Goal: Information Seeking & Learning: Learn about a topic

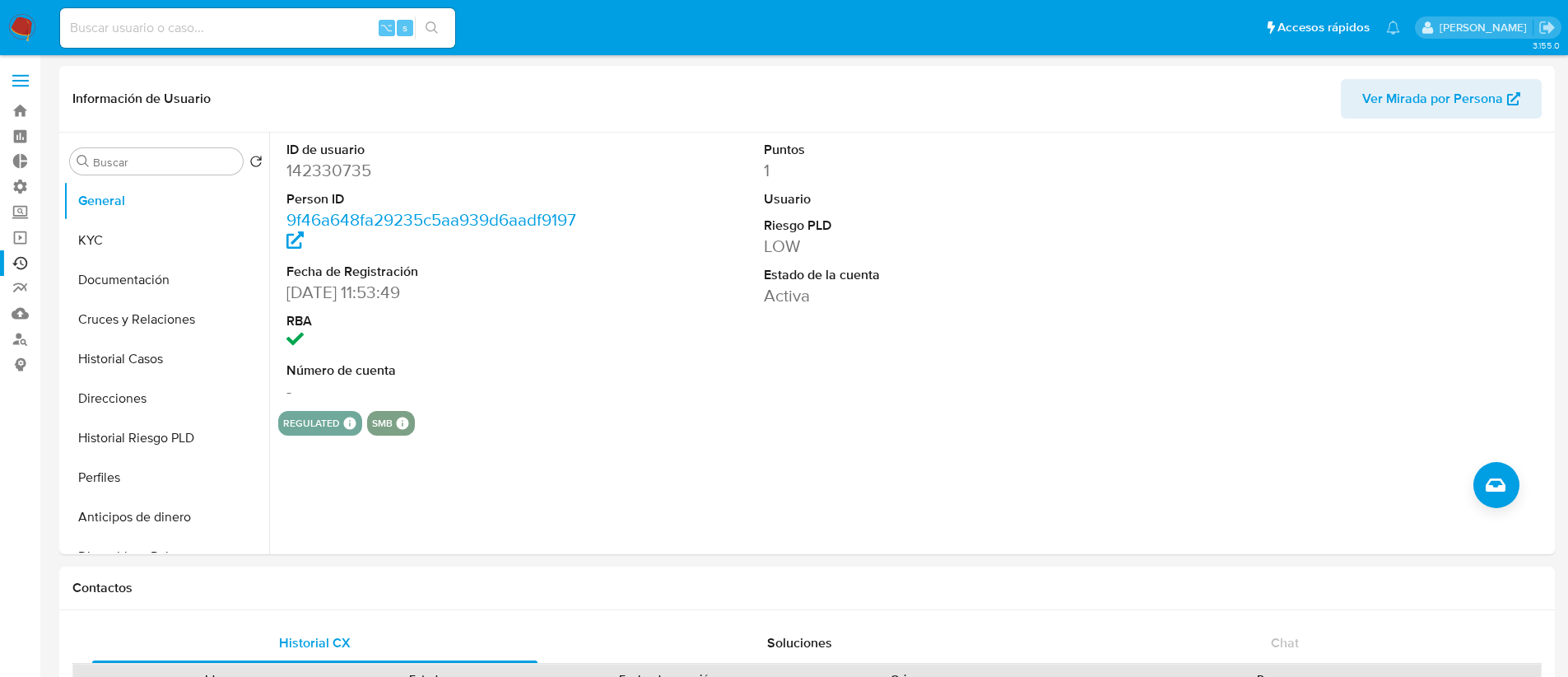
select select "10"
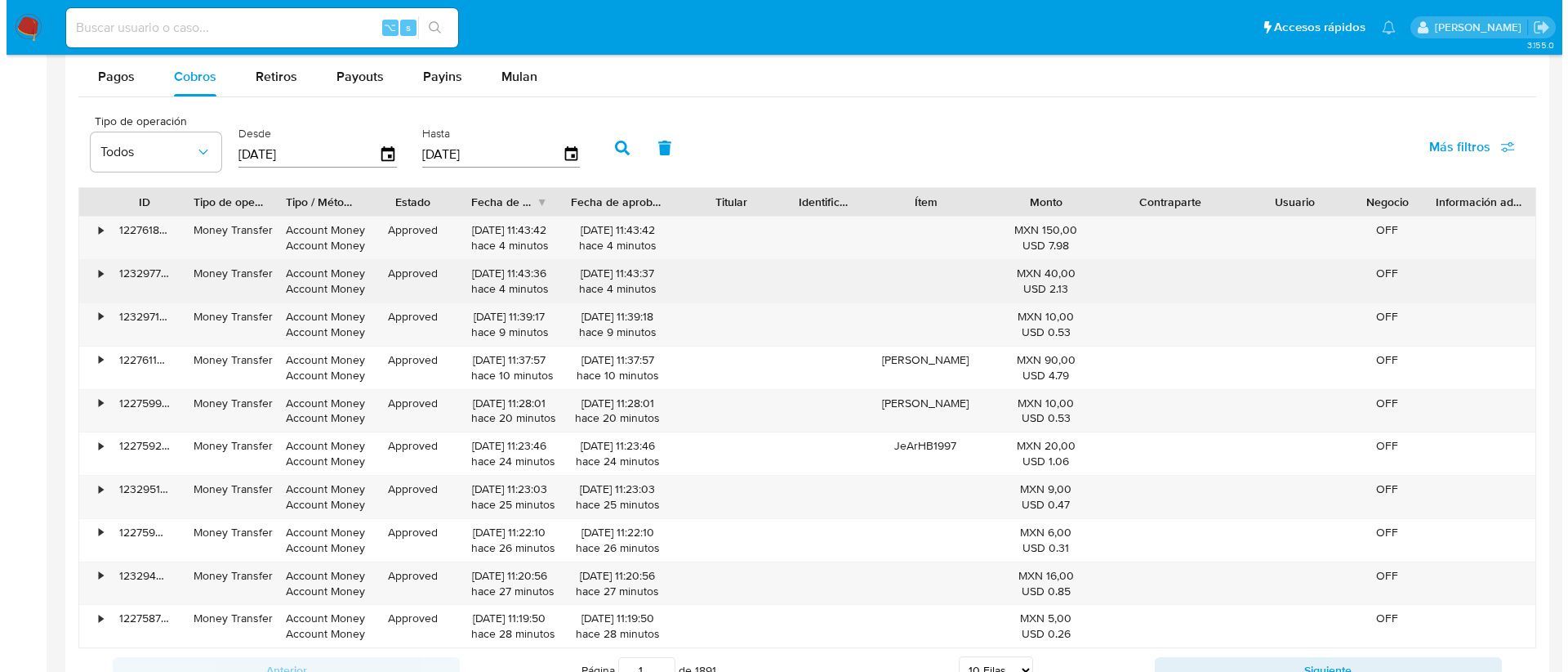
scroll to position [1365, 0]
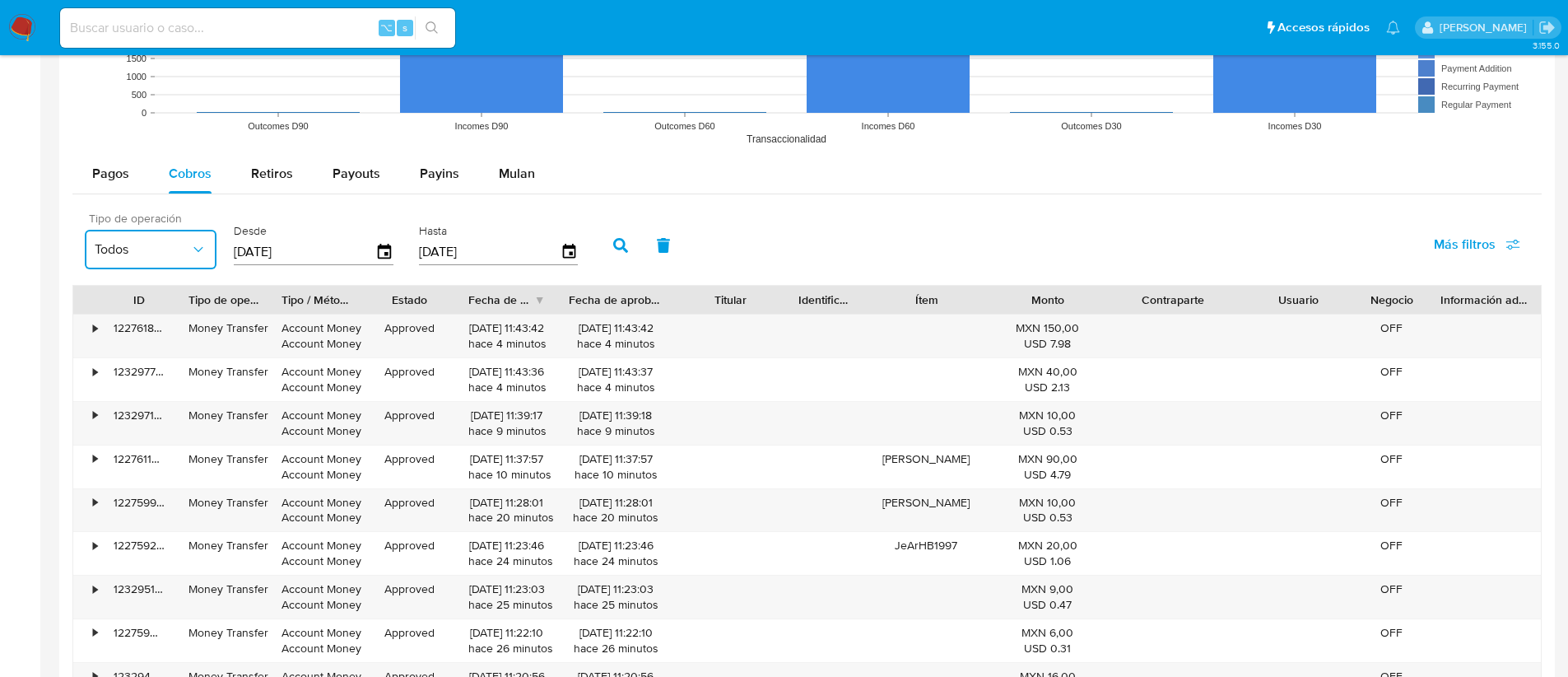
click at [170, 243] on span "Todos" at bounding box center [142, 249] width 96 height 17
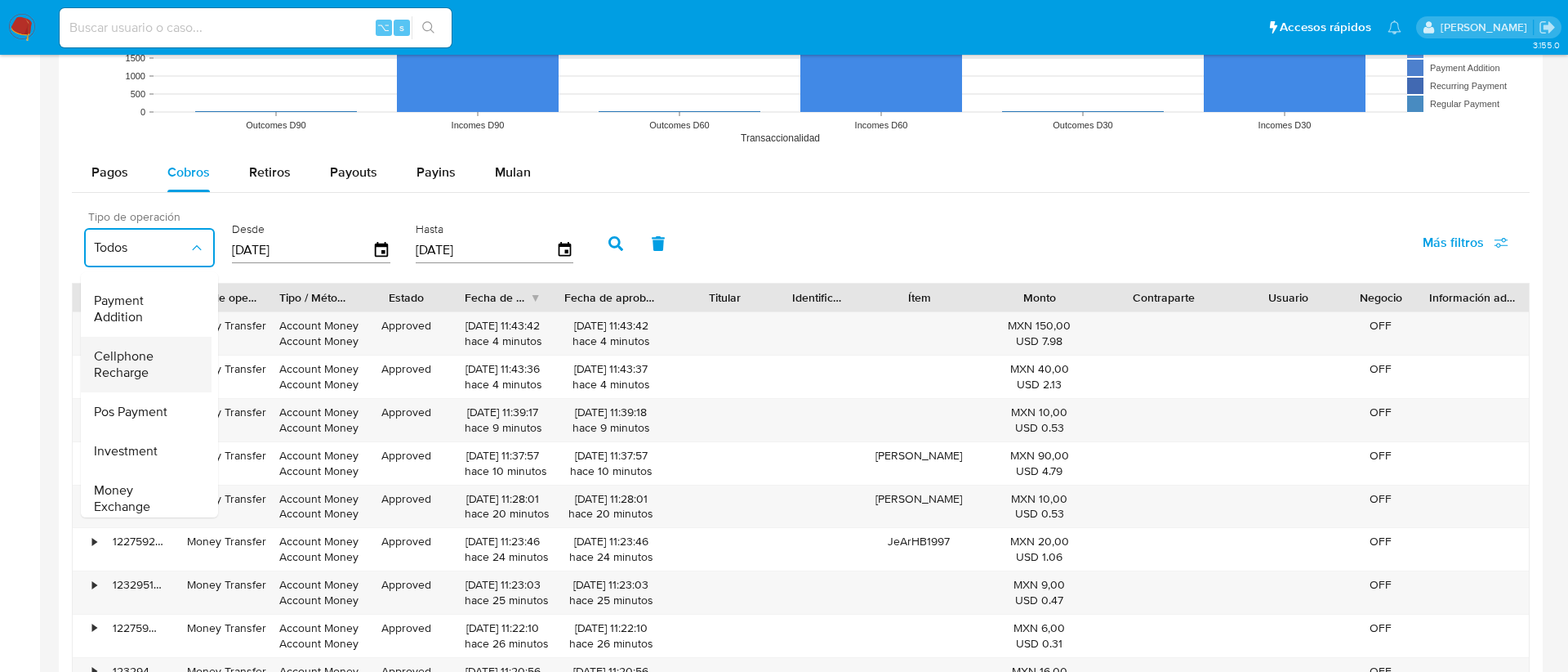
scroll to position [241, 0]
click at [765, 197] on div "Pagos Cobros Retiros Payouts Payins Mulan Tipo de operación Todos Tipo de pago …" at bounding box center [801, 470] width 1458 height 635
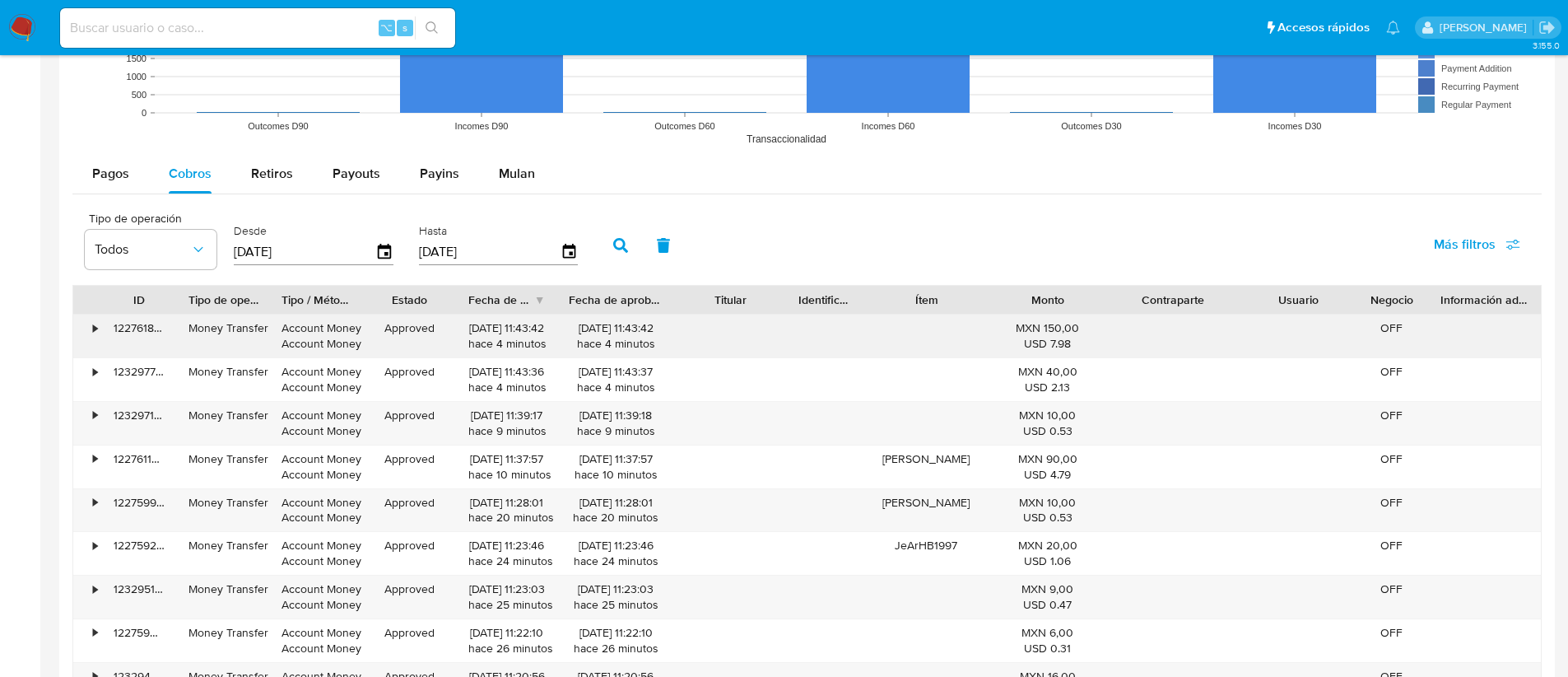
click at [202, 320] on div "Money Transfer" at bounding box center [223, 328] width 70 height 16
click at [226, 326] on div "Money Transfer" at bounding box center [223, 328] width 70 height 16
click at [272, 327] on div "Account Money Account Money" at bounding box center [317, 335] width 93 height 43
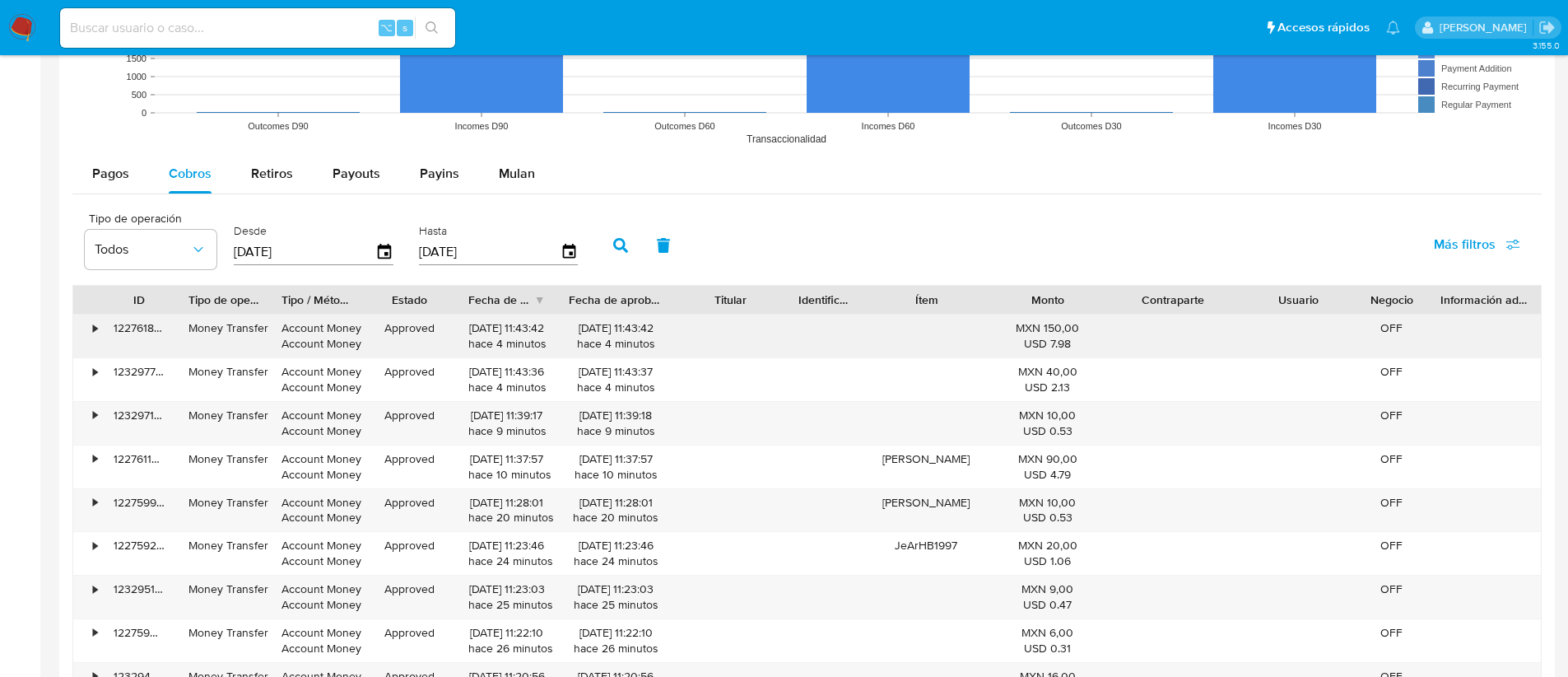
drag, startPoint x: 257, startPoint y: 328, endPoint x: 183, endPoint y: 331, distance: 74.1
click at [183, 331] on div "Money Transfer" at bounding box center [223, 335] width 93 height 43
click at [204, 243] on icon "button" at bounding box center [198, 249] width 17 height 17
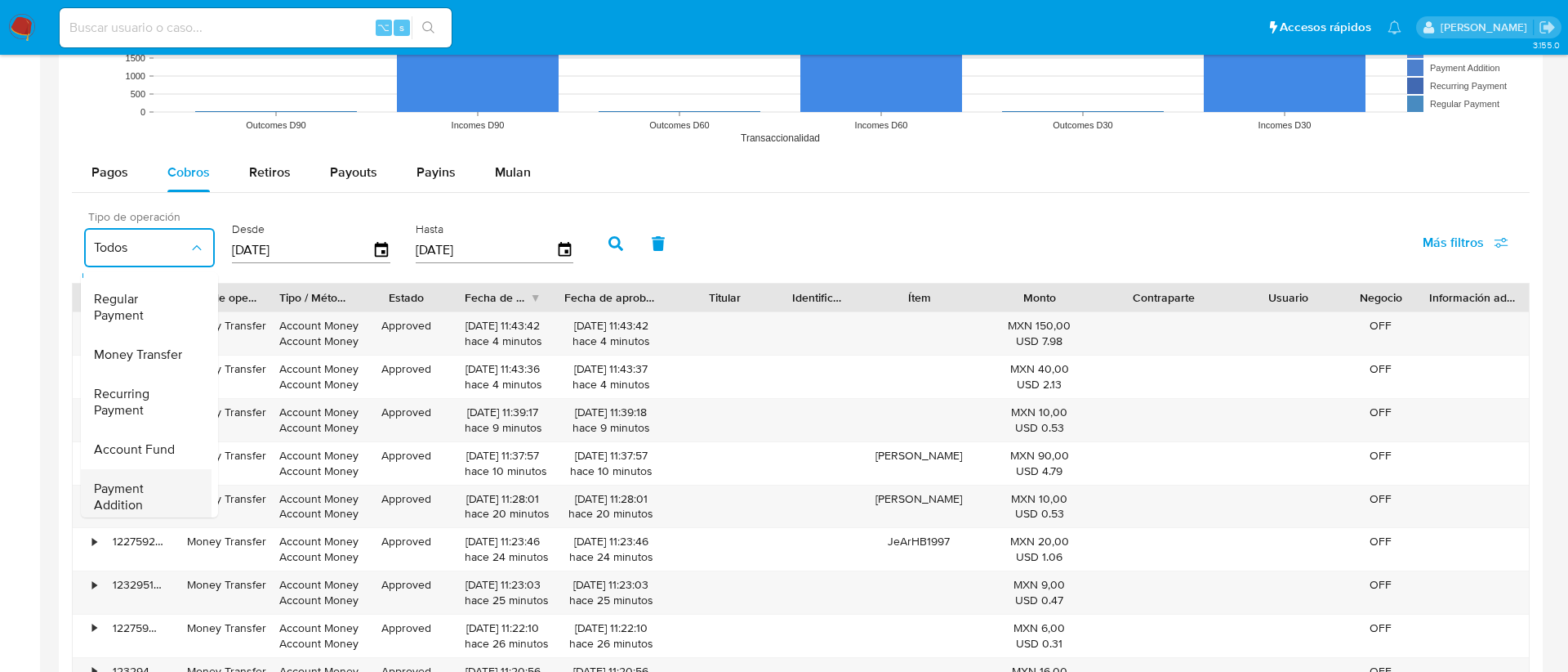
scroll to position [63, 0]
click at [150, 424] on span "Account Fund" at bounding box center [135, 419] width 81 height 17
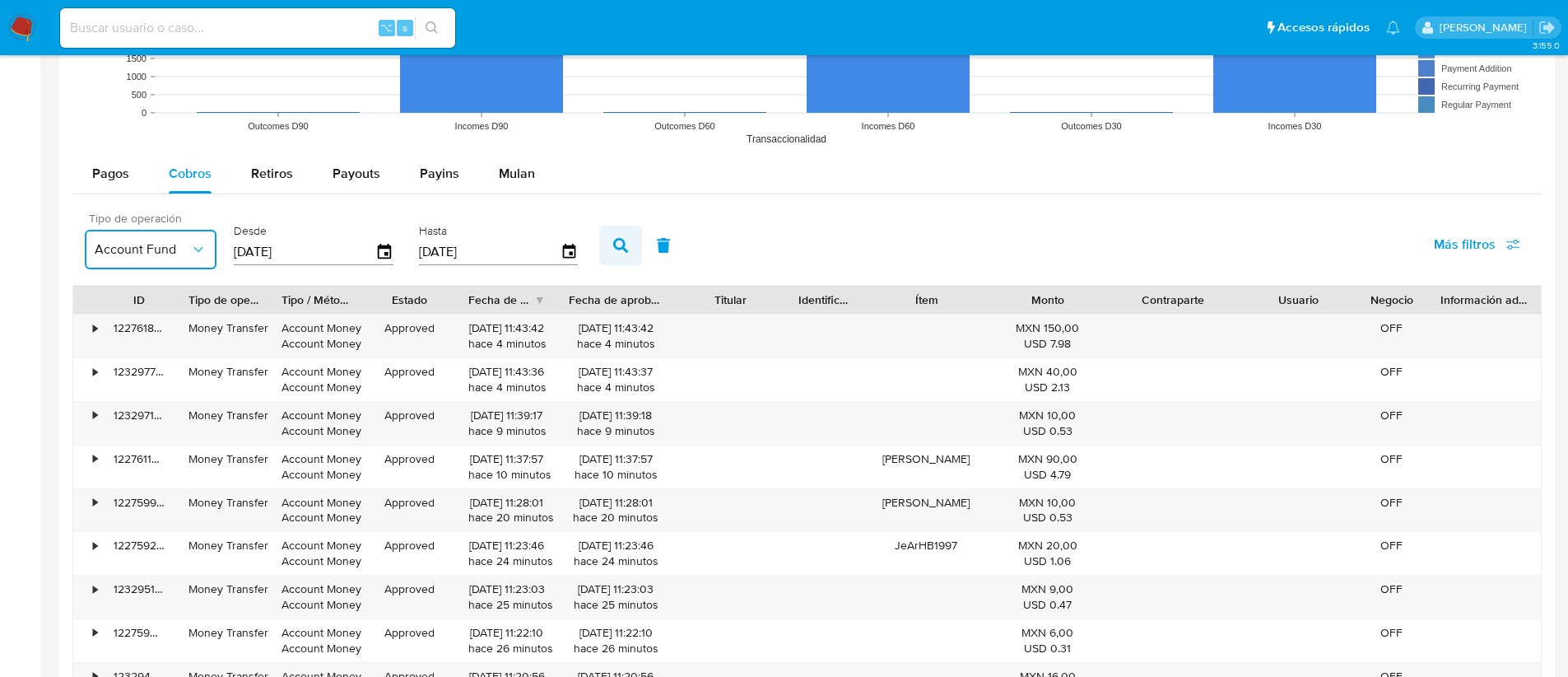
click at [613, 242] on icon "button" at bounding box center [621, 245] width 15 height 15
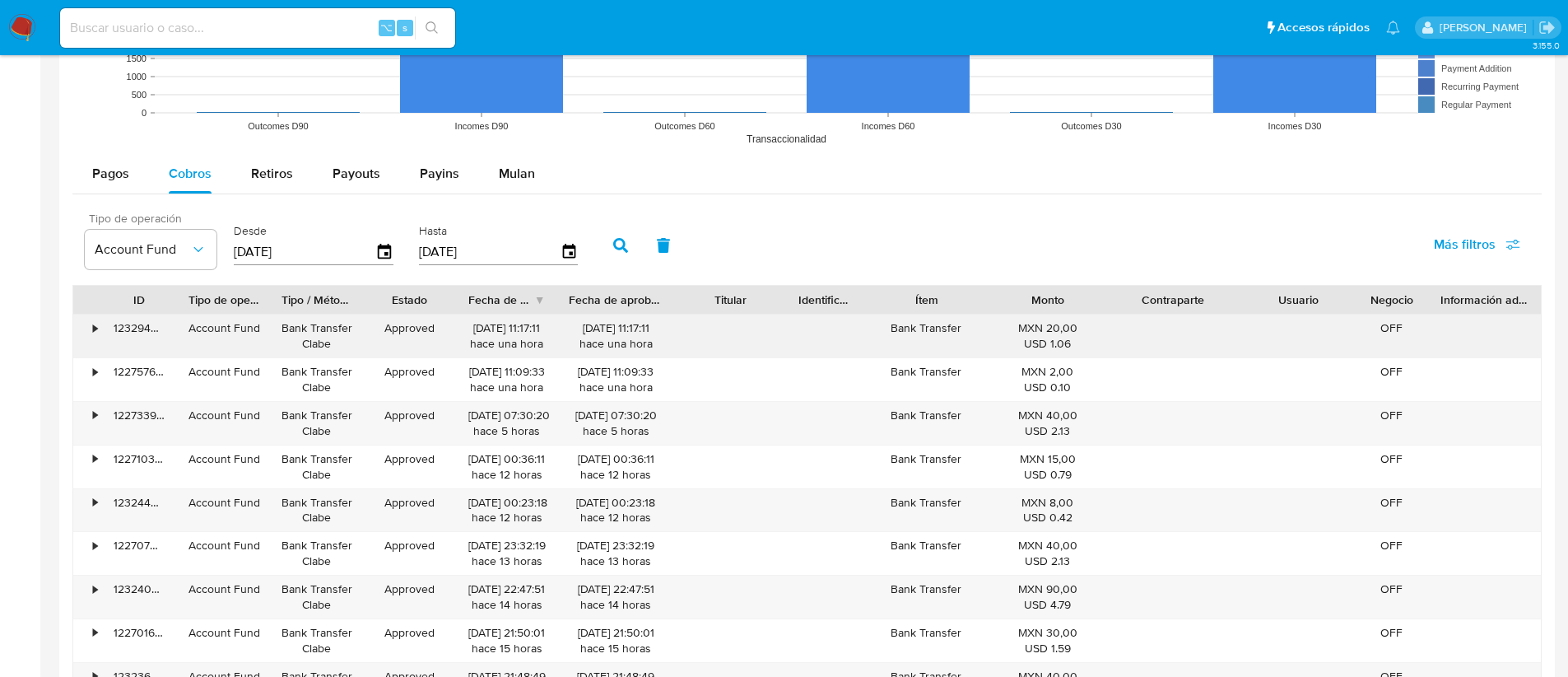
click at [212, 333] on div "Account Fund" at bounding box center [223, 328] width 70 height 16
click at [237, 329] on div "Account Fund" at bounding box center [223, 328] width 70 height 16
drag, startPoint x: 254, startPoint y: 329, endPoint x: 180, endPoint y: 327, distance: 74.0
click at [179, 327] on div "Account Fund" at bounding box center [223, 335] width 93 height 43
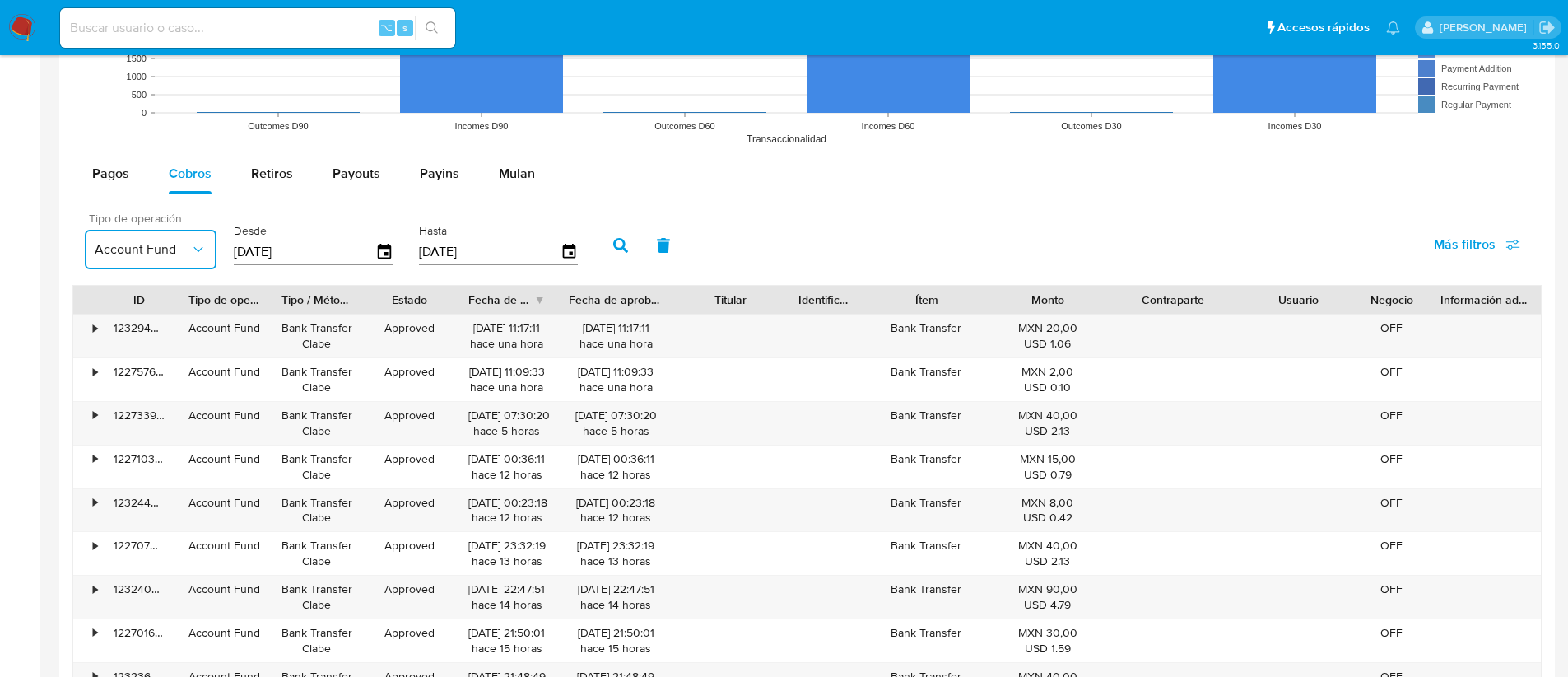
click at [151, 242] on span "Account Fund" at bounding box center [142, 249] width 96 height 17
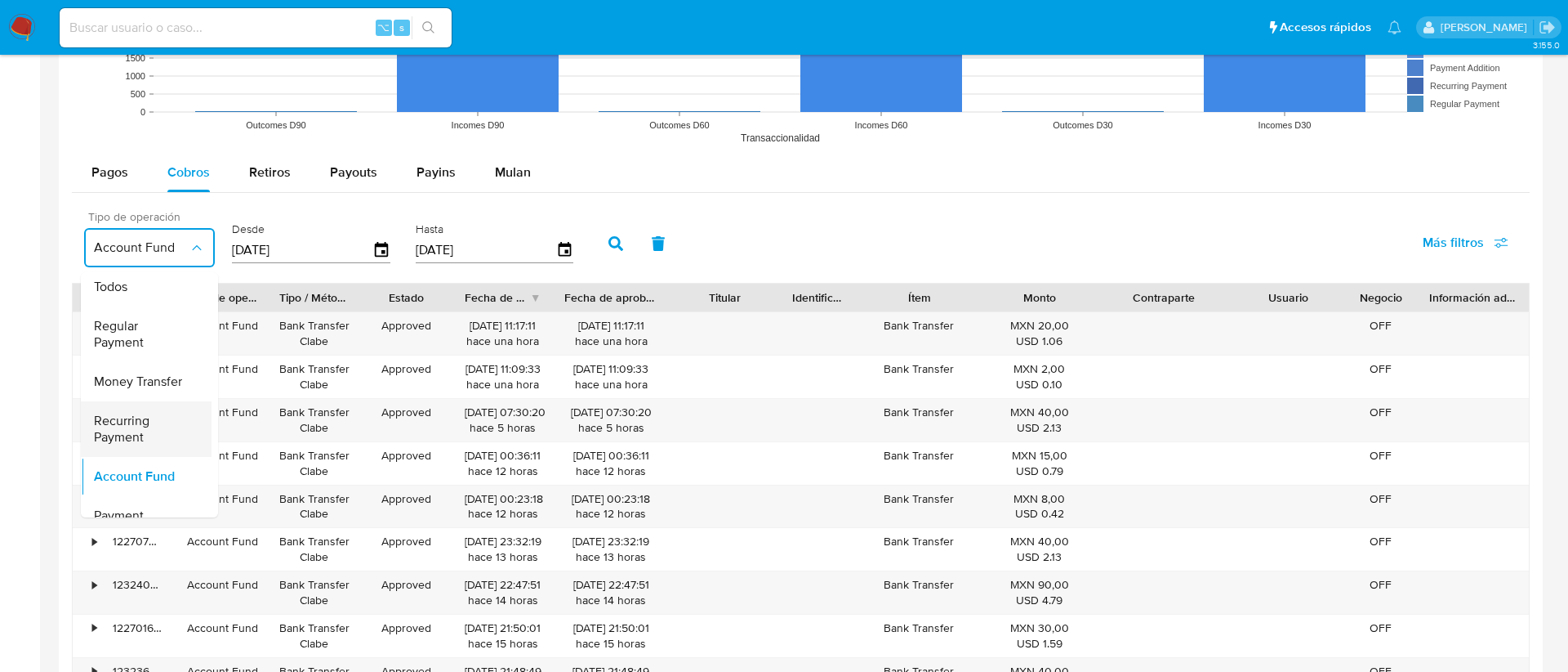
scroll to position [0, 0]
click at [141, 338] on span "Regular Payment" at bounding box center [141, 339] width 95 height 33
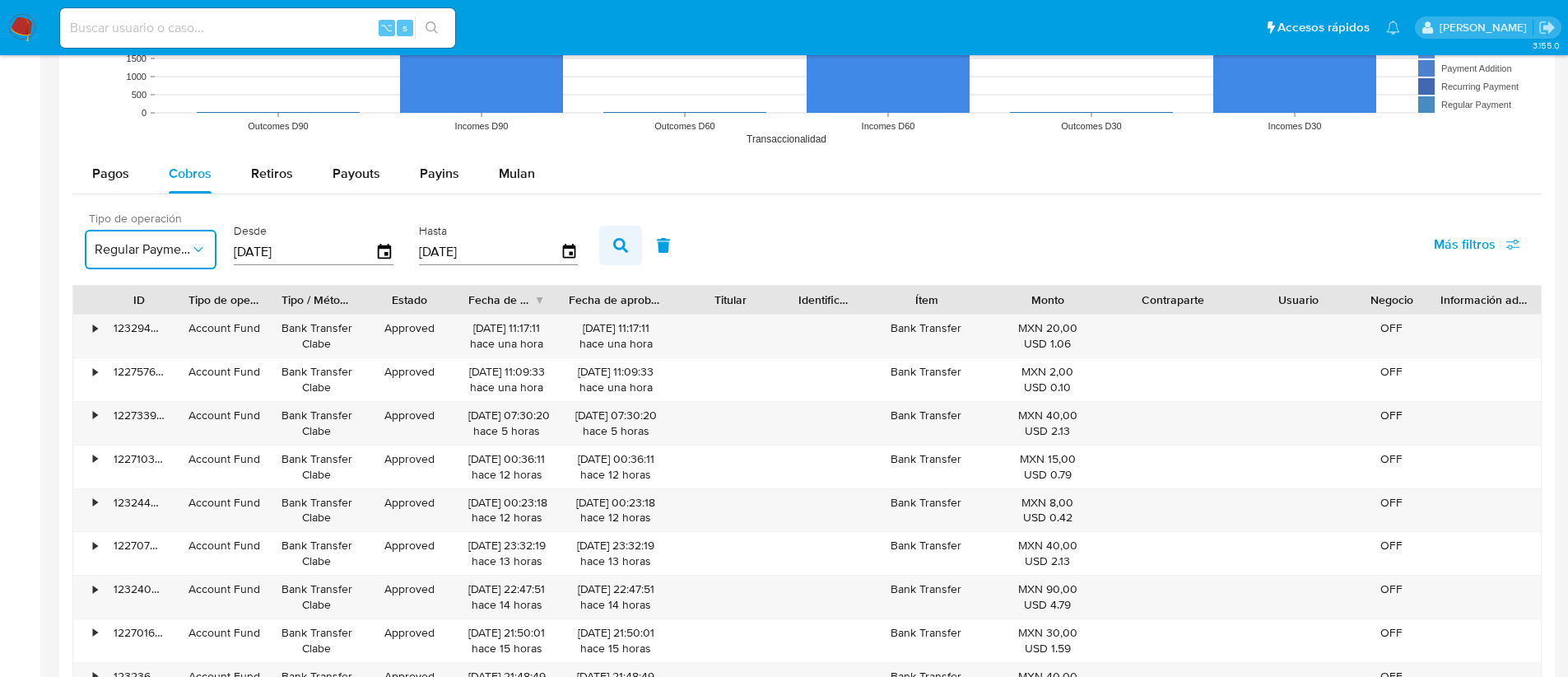
click at [613, 248] on icon "button" at bounding box center [621, 245] width 15 height 15
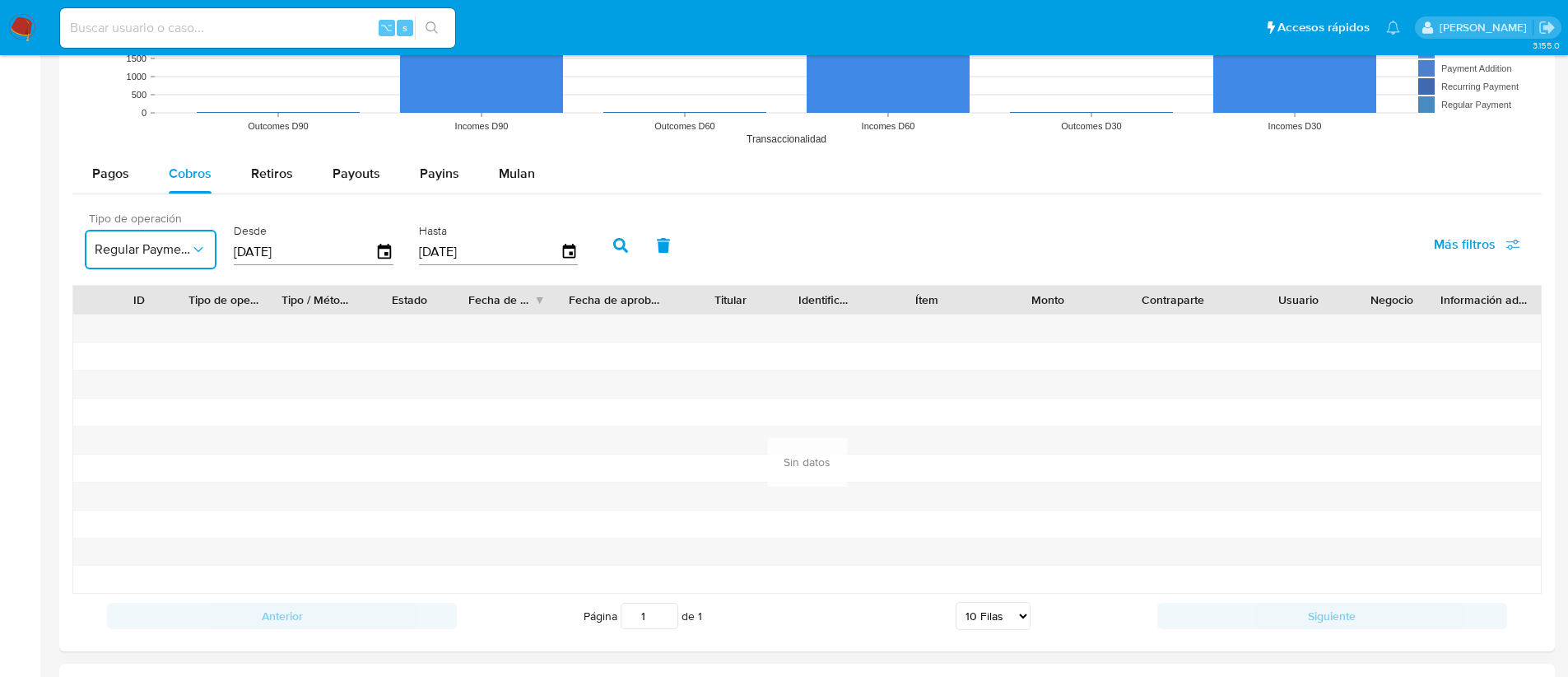
click at [163, 253] on span "Regular Payment" at bounding box center [142, 249] width 96 height 17
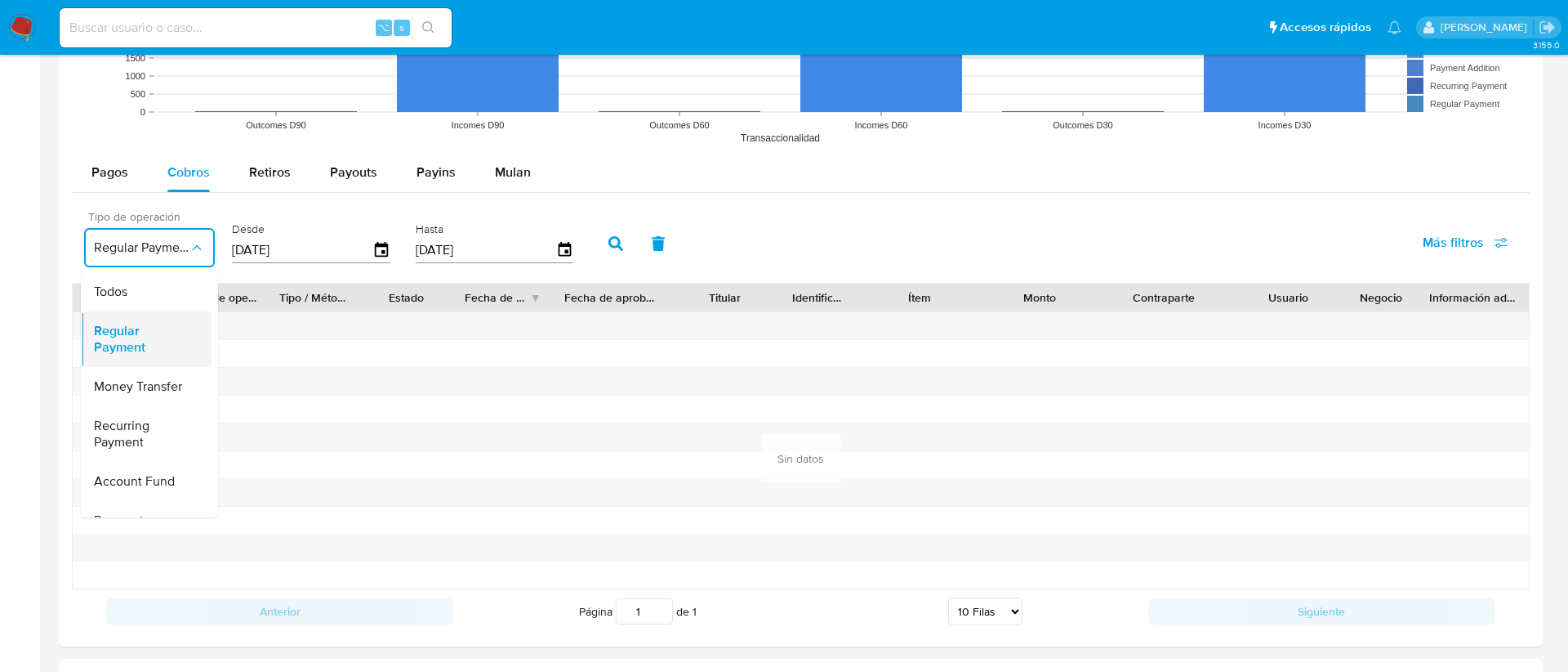
drag, startPoint x: 159, startPoint y: 347, endPoint x: 86, endPoint y: 328, distance: 75.4
click at [86, 328] on li "Regular Payment" at bounding box center [146, 338] width 131 height 55
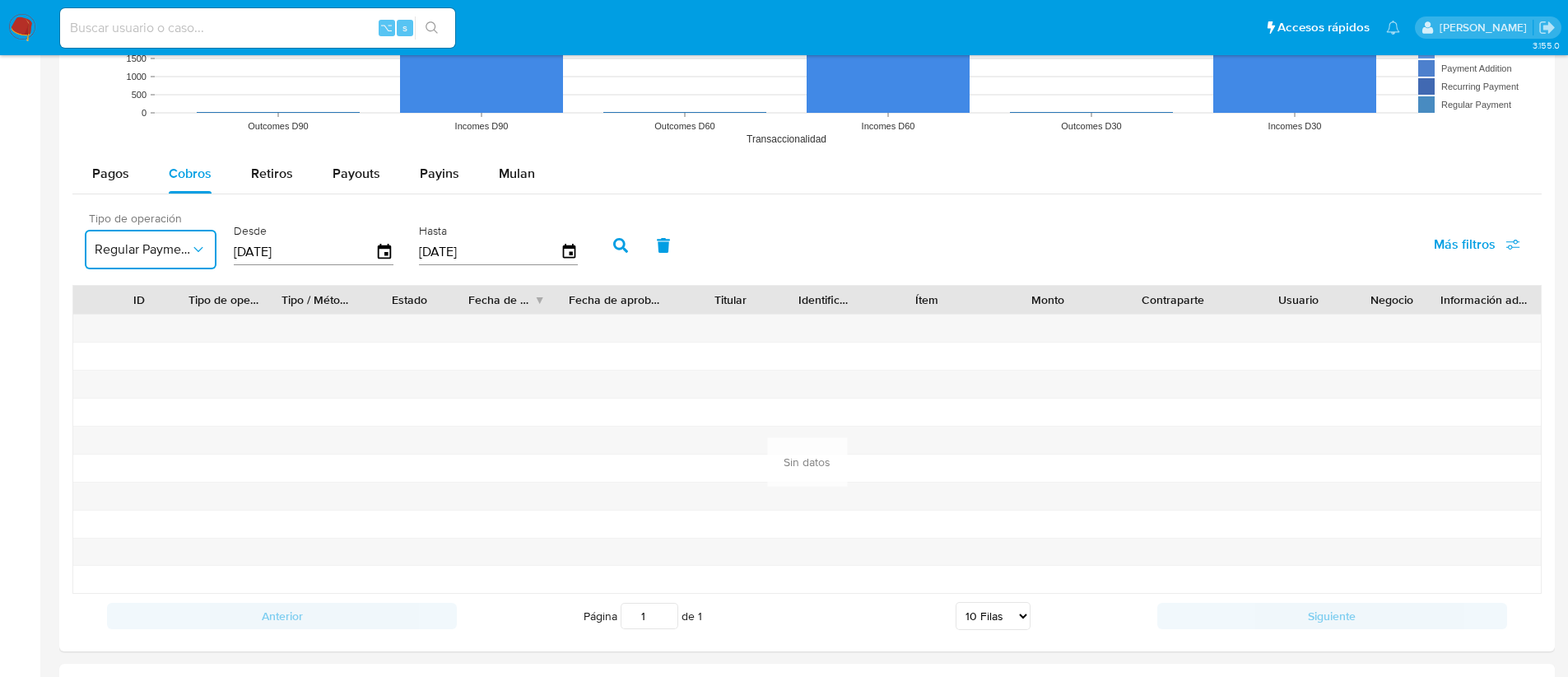
click at [193, 253] on icon "button" at bounding box center [198, 249] width 17 height 17
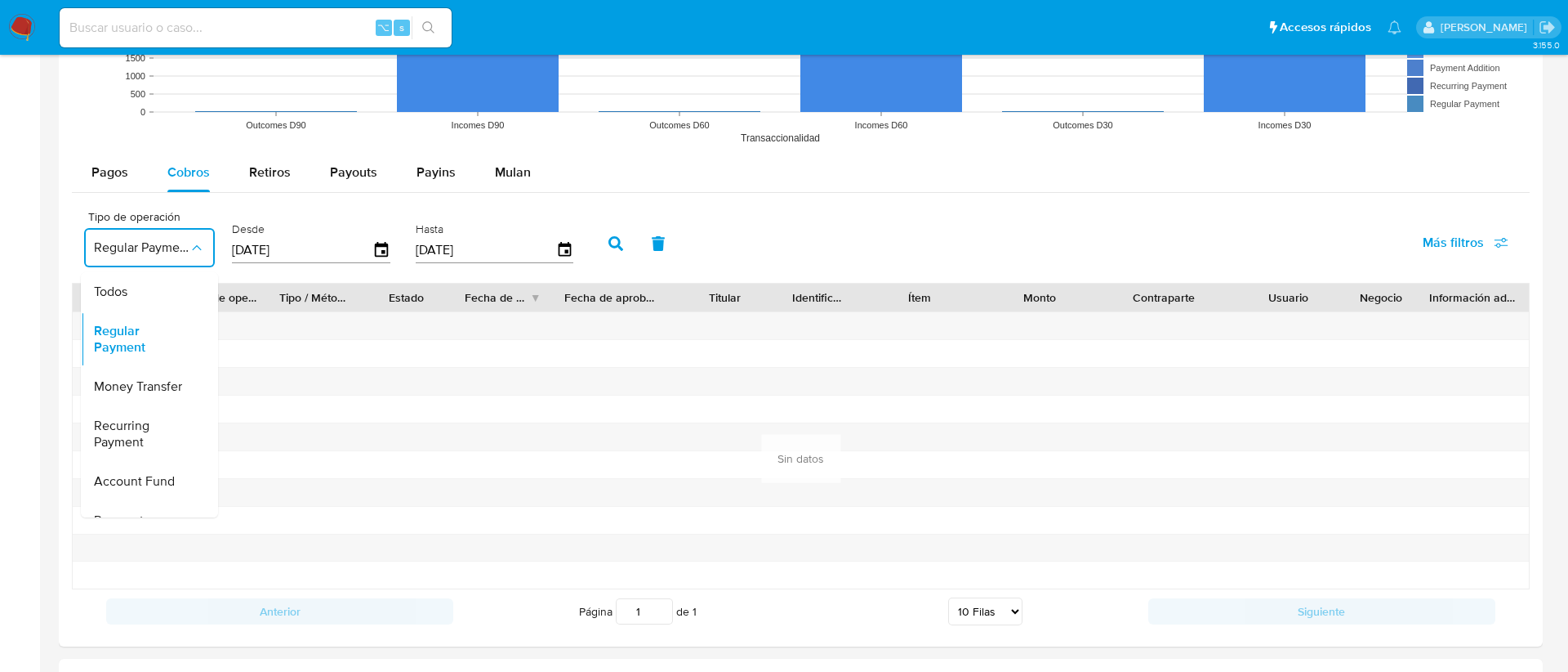
drag, startPoint x: 94, startPoint y: 326, endPoint x: 134, endPoint y: 334, distance: 40.8
click at [132, 334] on span "Regular Payment" at bounding box center [141, 339] width 95 height 33
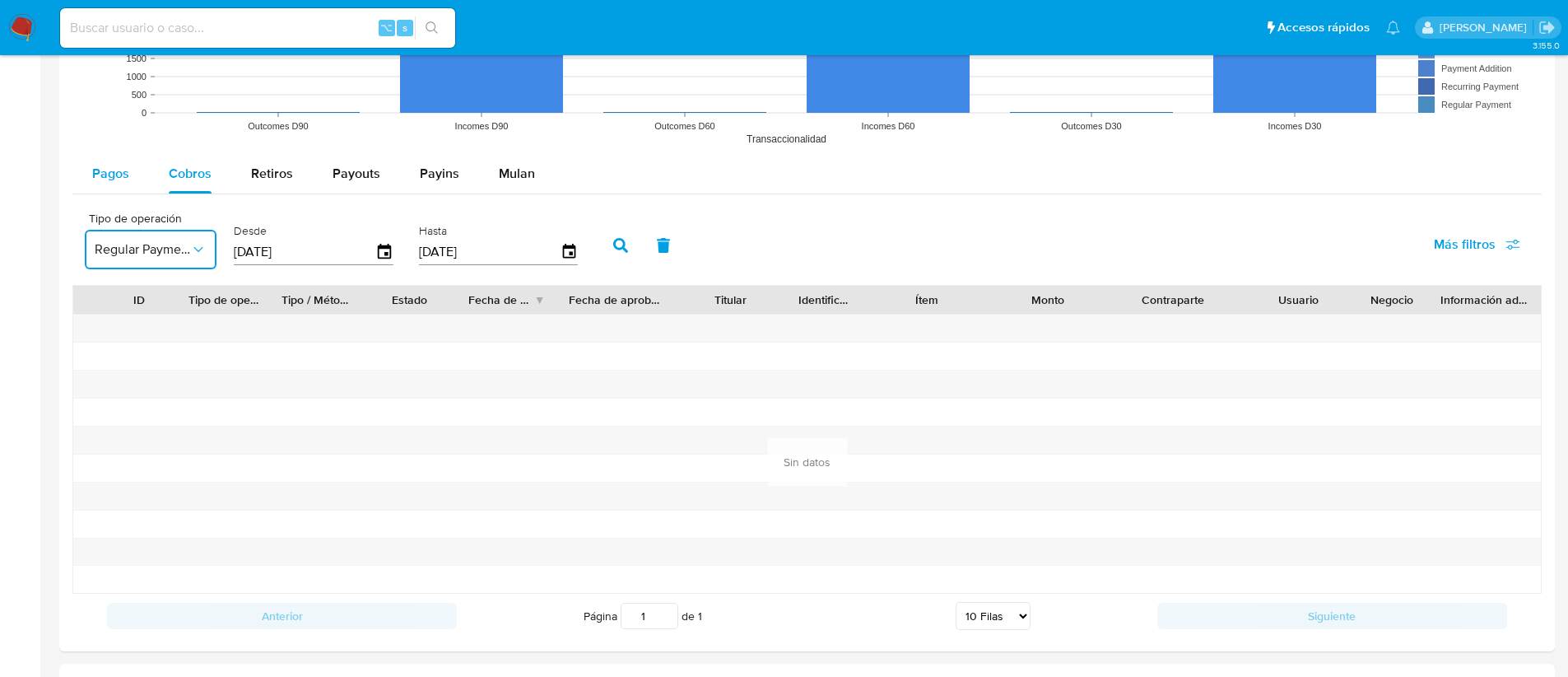
click at [106, 168] on span "Pagos" at bounding box center [111, 173] width 37 height 19
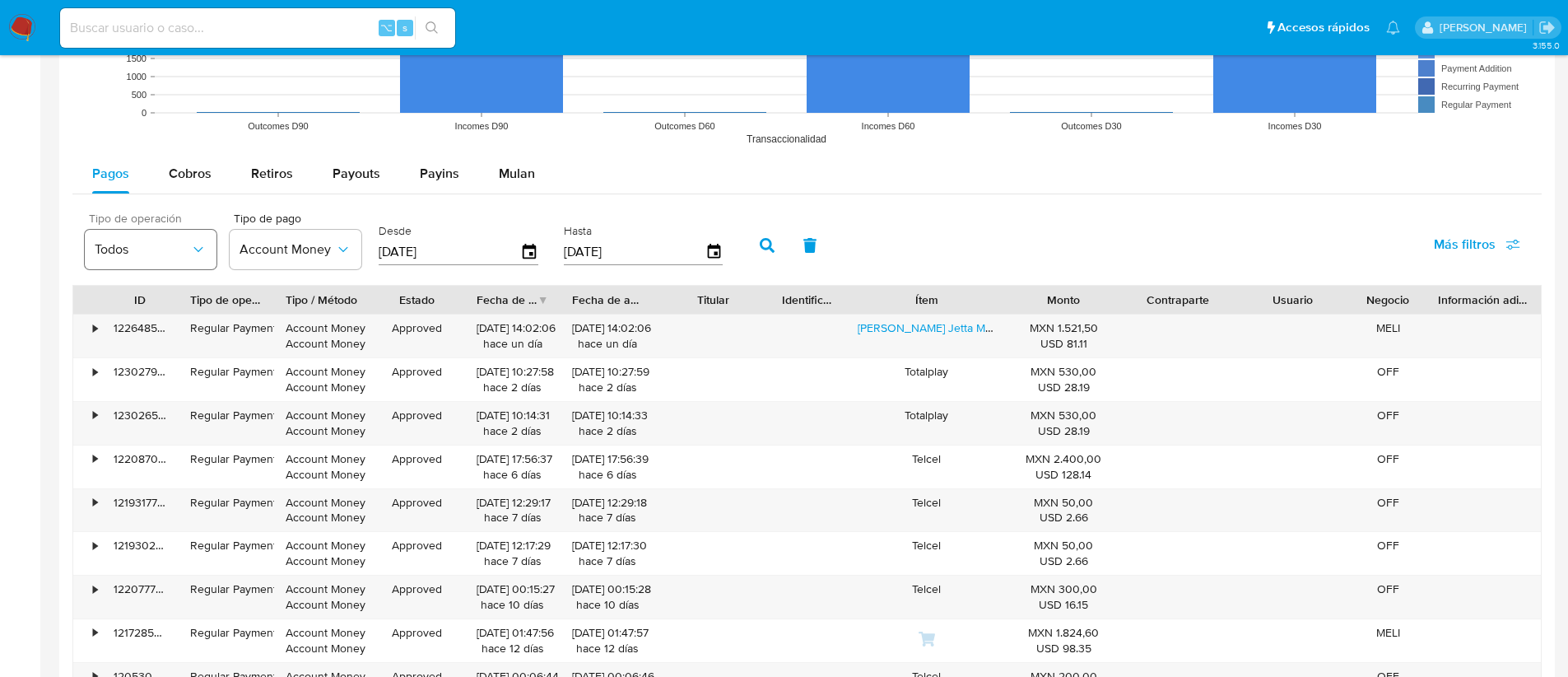
click at [157, 243] on span "Todos" at bounding box center [142, 249] width 96 height 17
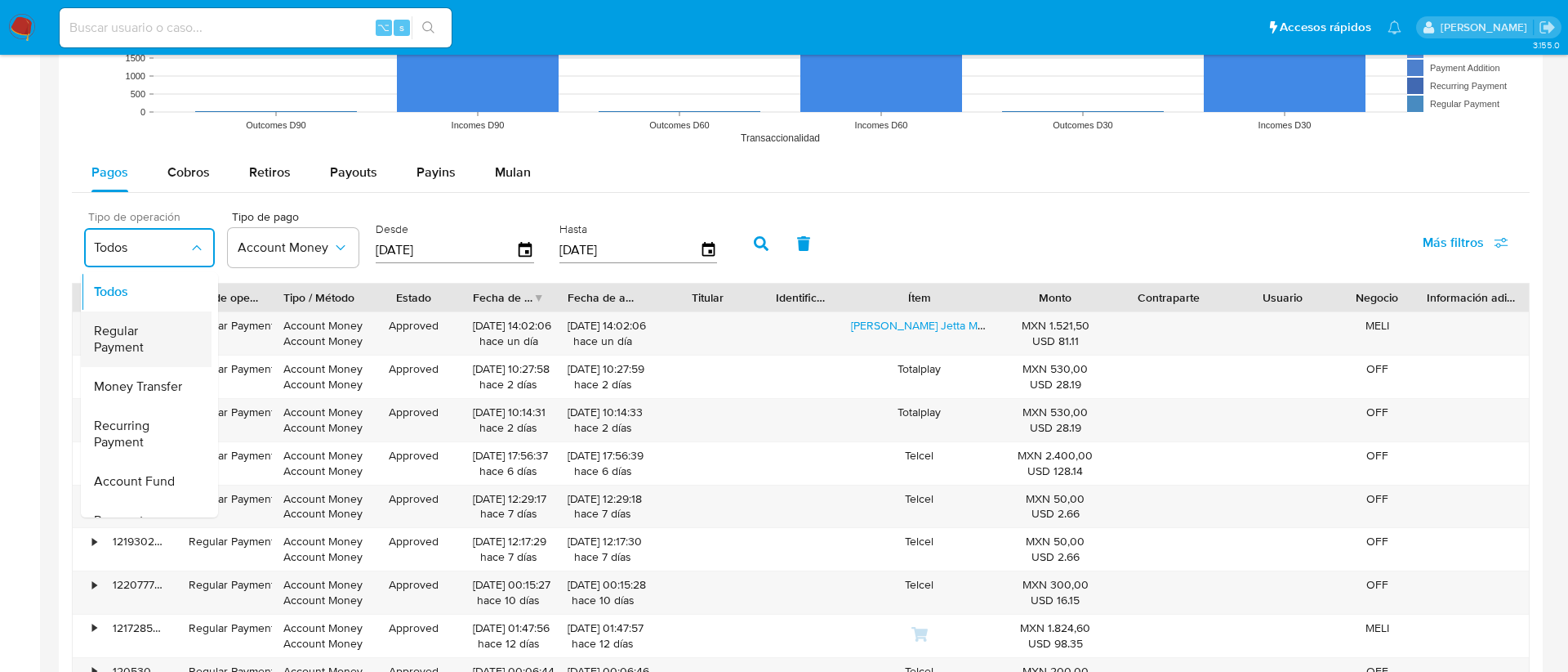
click at [150, 332] on span "Regular Payment" at bounding box center [141, 339] width 95 height 33
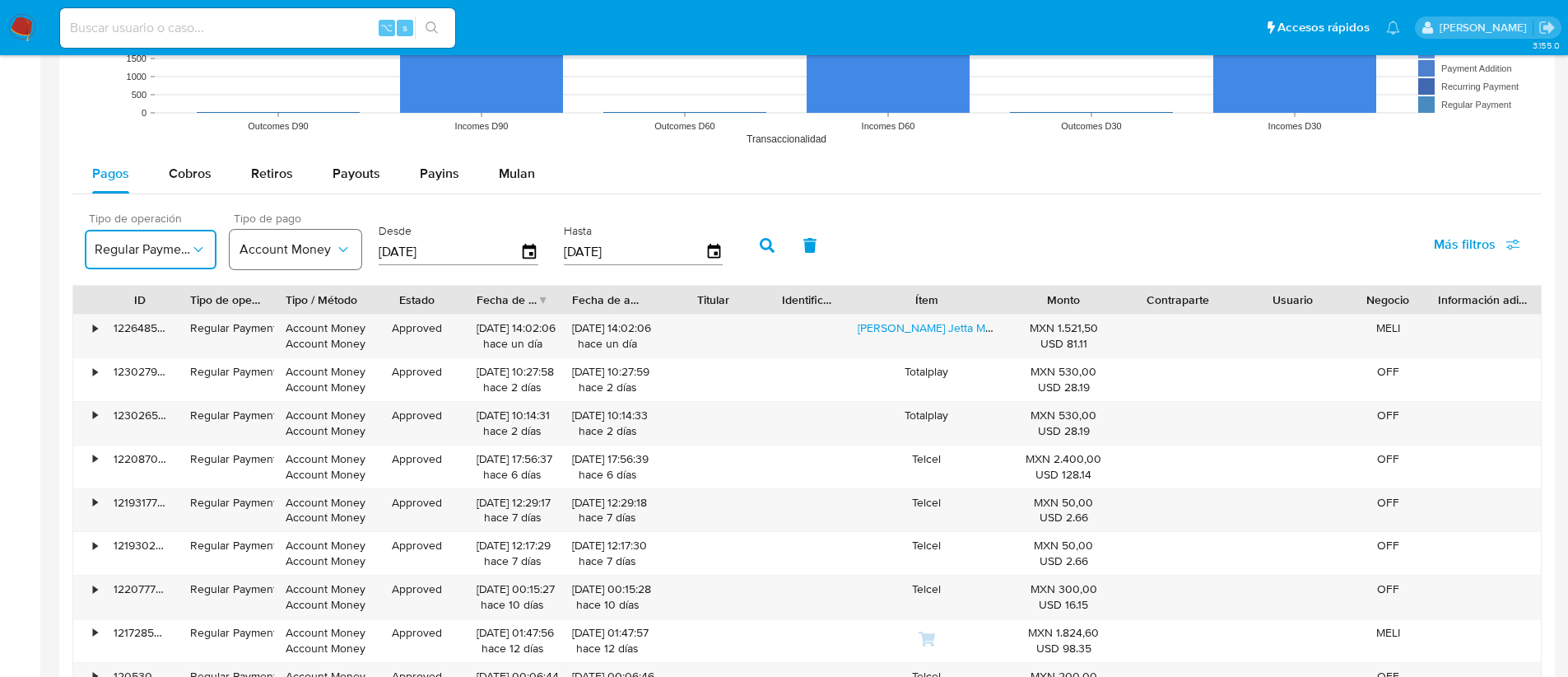
click at [263, 259] on button "Account Money" at bounding box center [296, 249] width 132 height 39
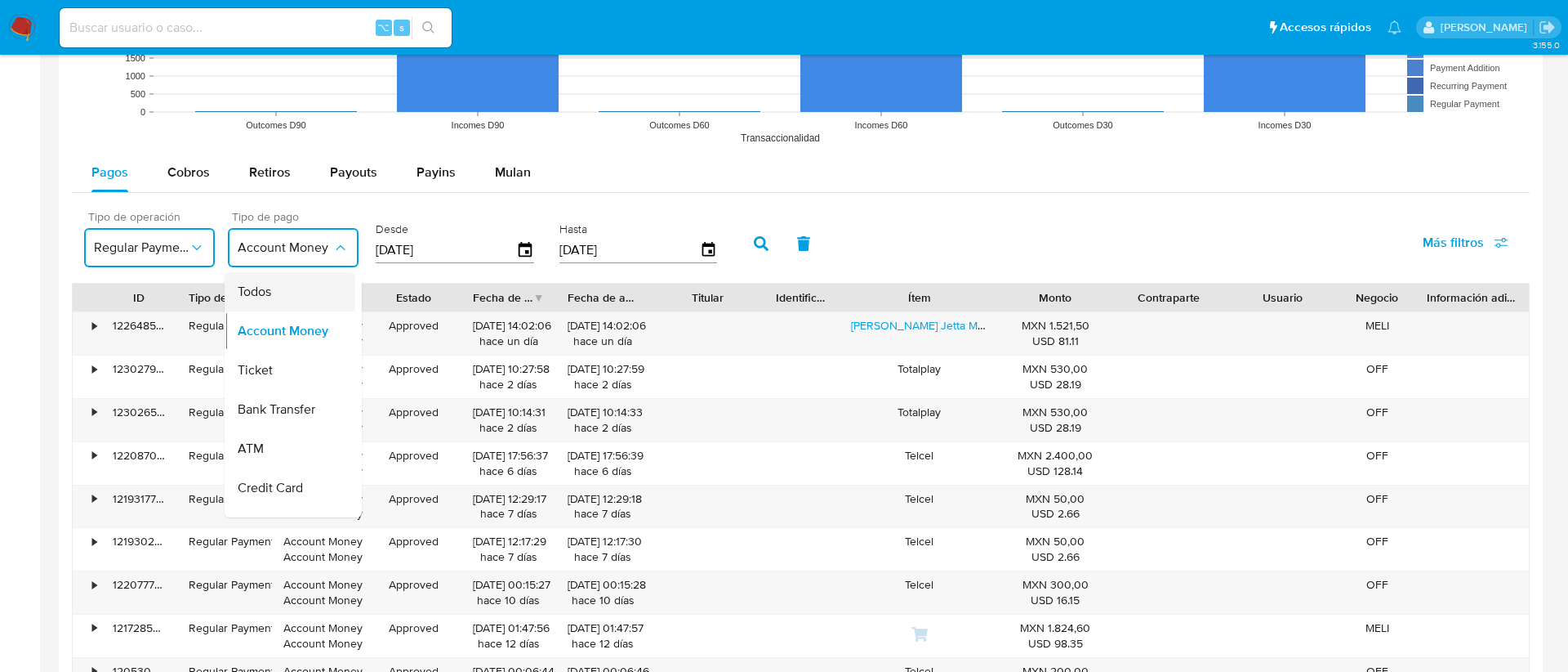
click at [307, 288] on div "Todos" at bounding box center [284, 291] width 95 height 39
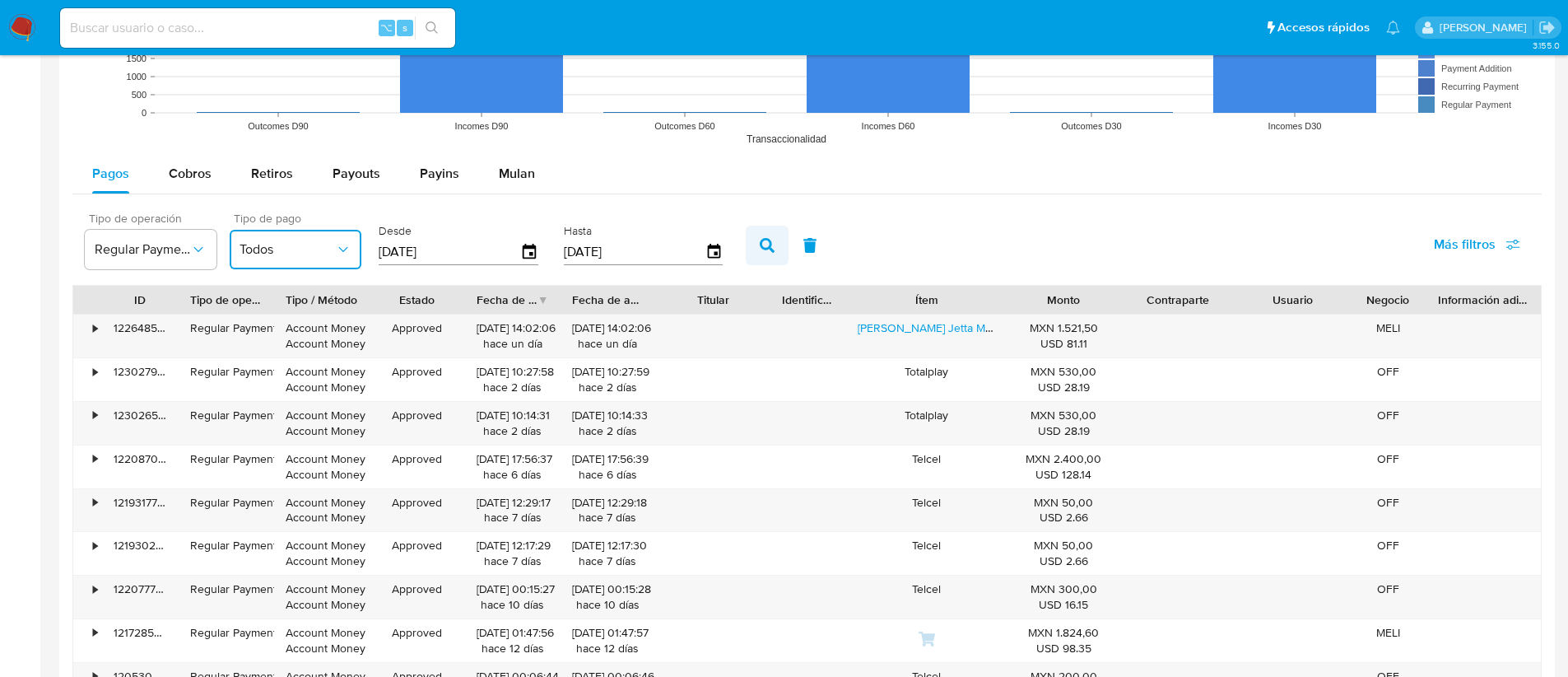
click at [760, 243] on icon "button" at bounding box center [767, 245] width 15 height 15
click at [229, 324] on div "Regular Payment" at bounding box center [226, 328] width 72 height 16
drag, startPoint x: 274, startPoint y: 328, endPoint x: 190, endPoint y: 329, distance: 84.0
click at [190, 329] on div "• 122648579187 Regular Payment Account Money Account Money Approved [DATE] 14:0…" at bounding box center [806, 335] width 1467 height 43
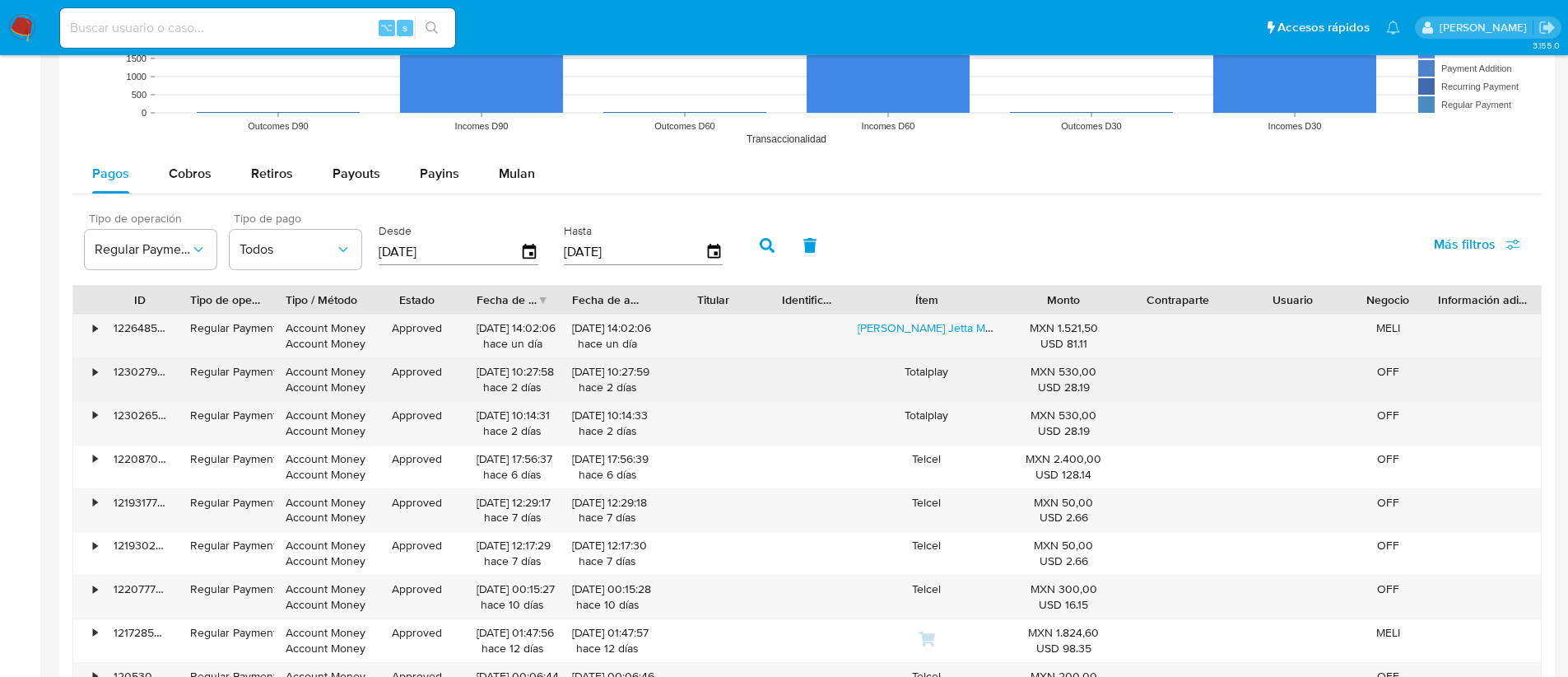
drag, startPoint x: 191, startPoint y: 371, endPoint x: 283, endPoint y: 366, distance: 92.1
click at [283, 366] on div "• 123027992246 Regular Payment Account Money Account Money Approved [DATE] 10:2…" at bounding box center [806, 379] width 1467 height 43
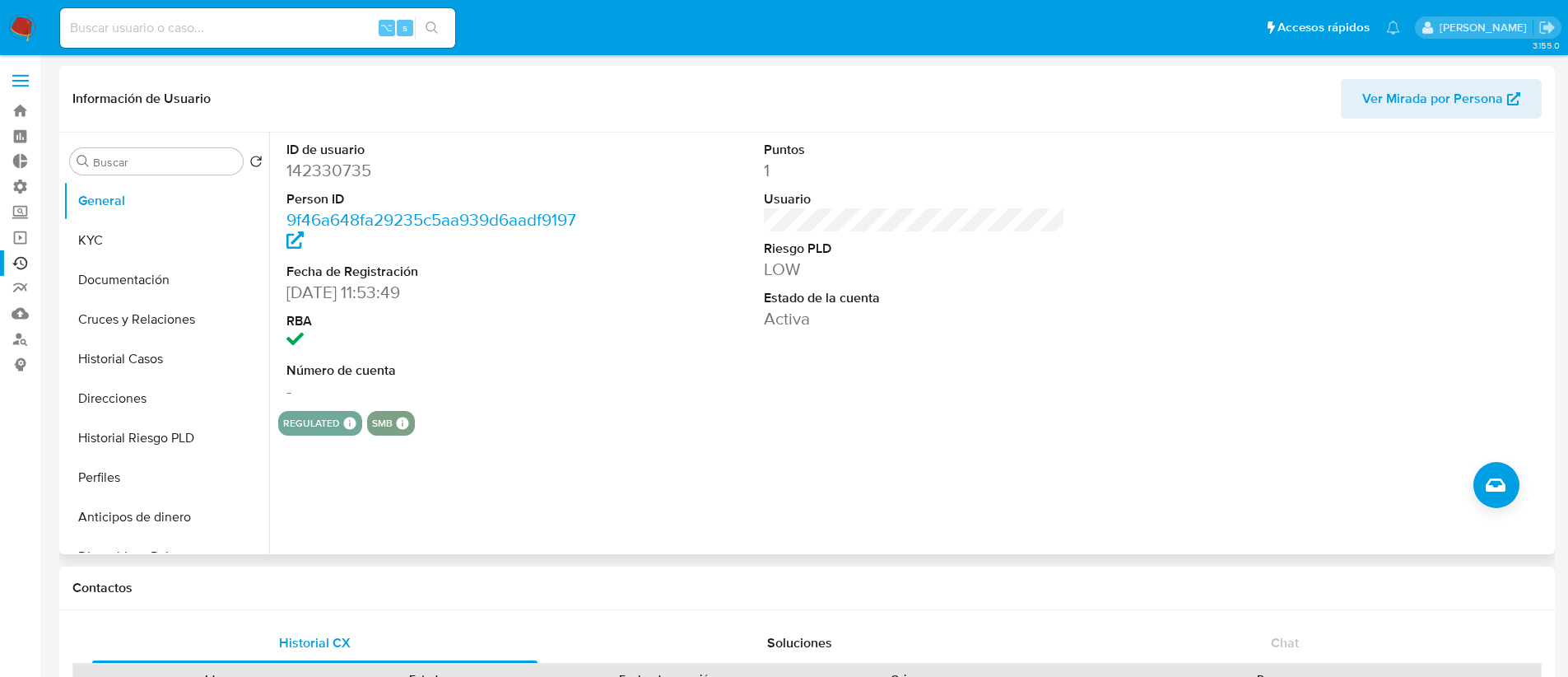
click at [302, 167] on dd "142330735" at bounding box center [437, 171] width 302 height 23
copy dd "142330735"
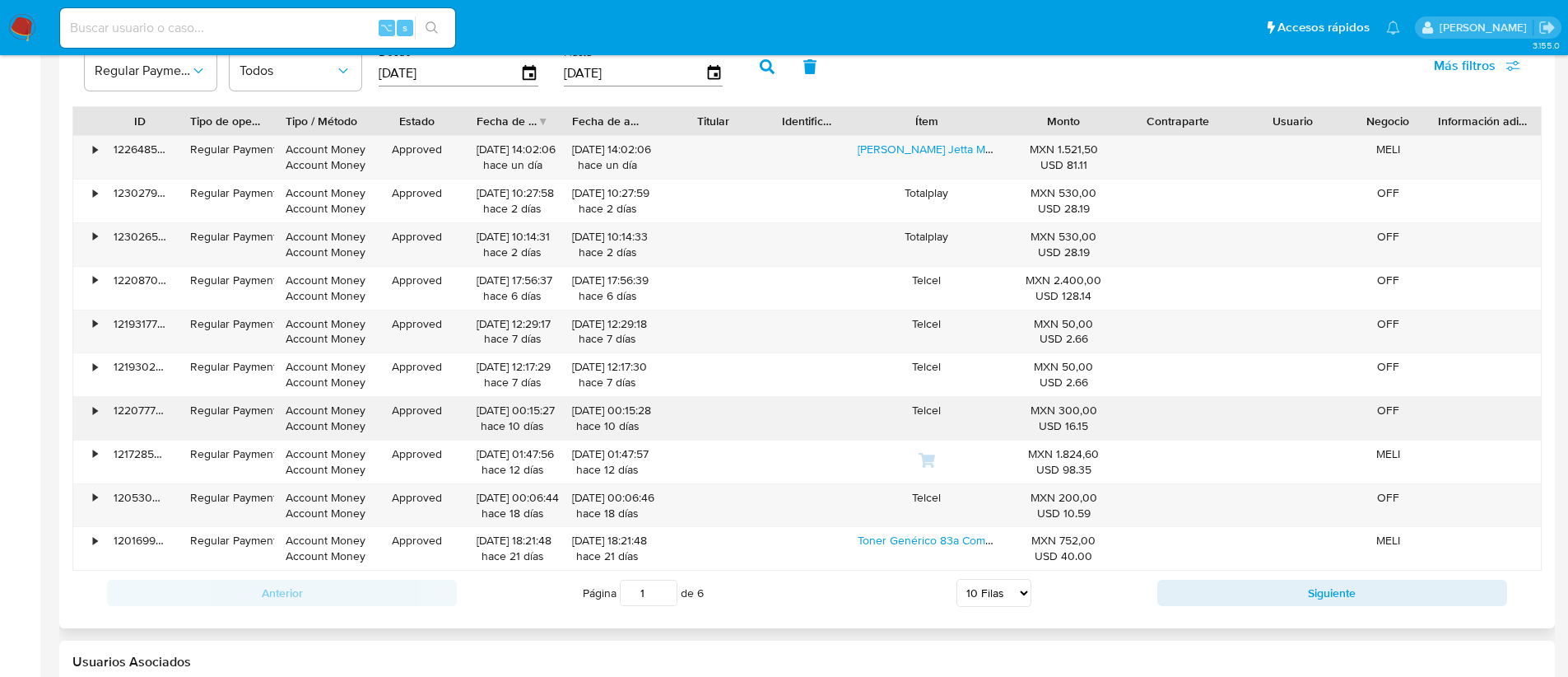
scroll to position [1225, 0]
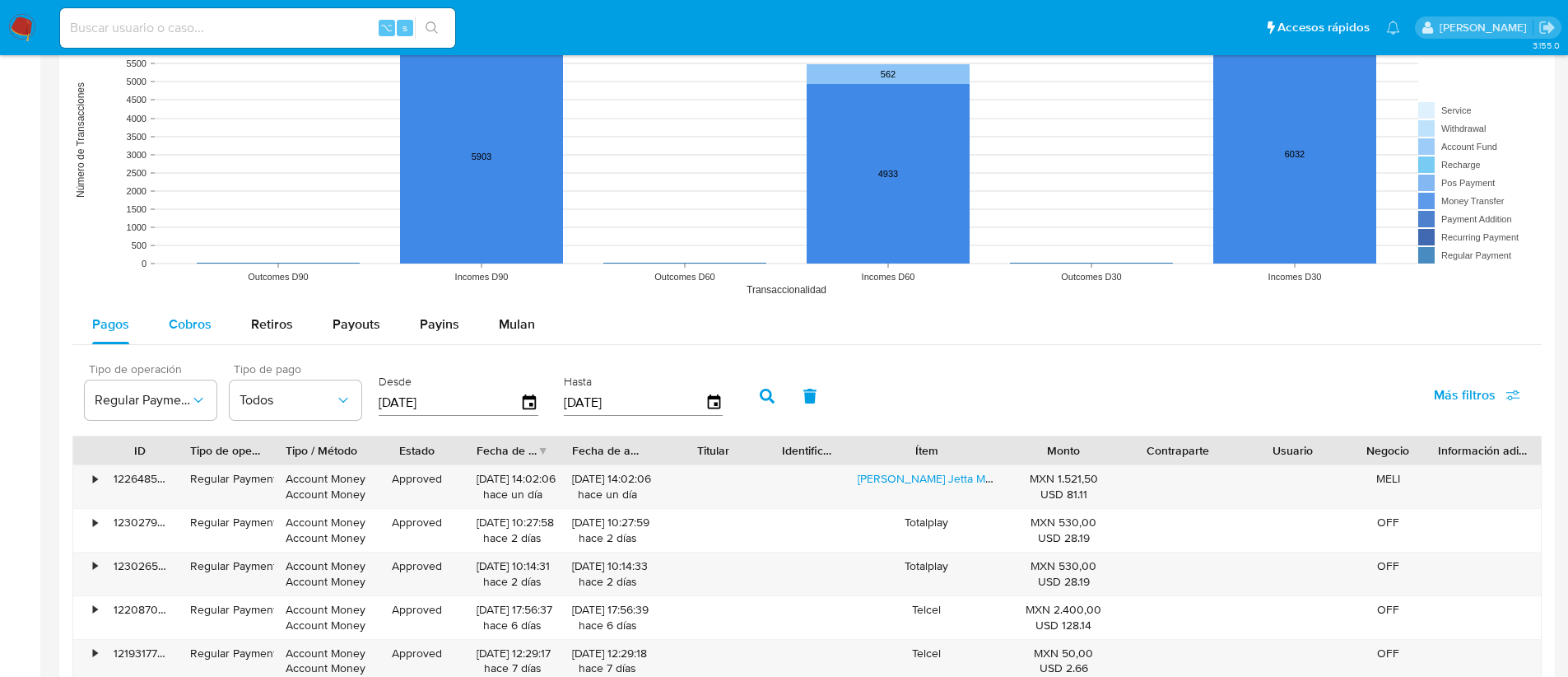
click at [205, 324] on span "Cobros" at bounding box center [189, 323] width 42 height 19
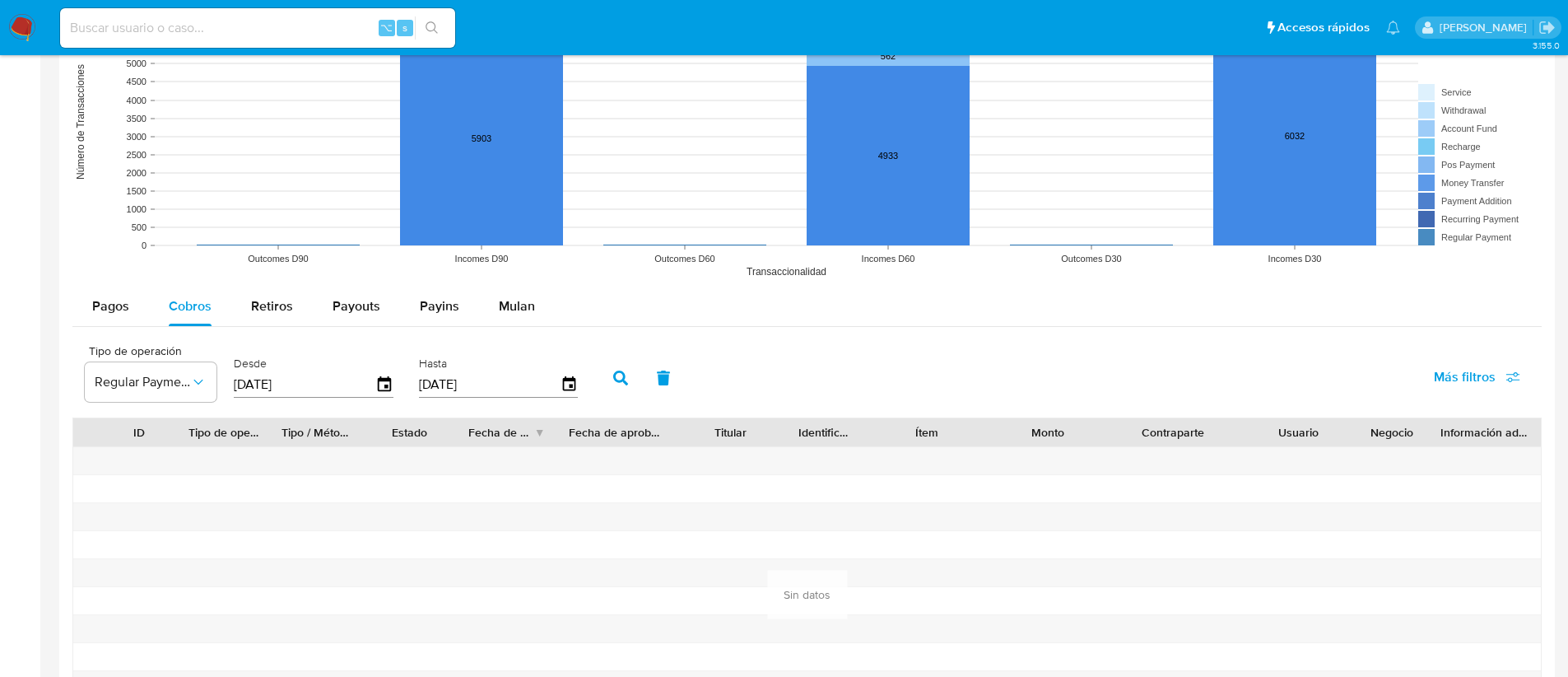
scroll to position [1261, 0]
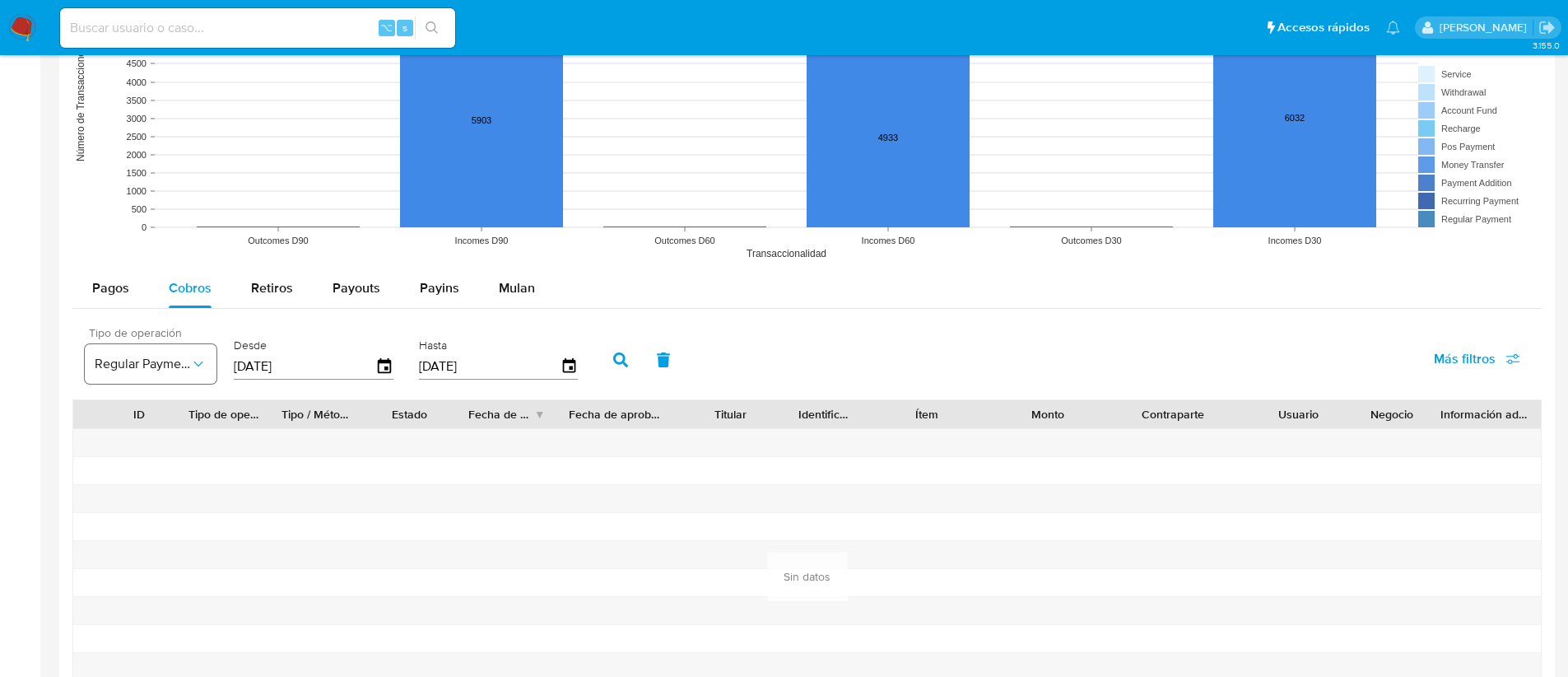
click at [132, 362] on span "Regular Payment" at bounding box center [142, 364] width 96 height 17
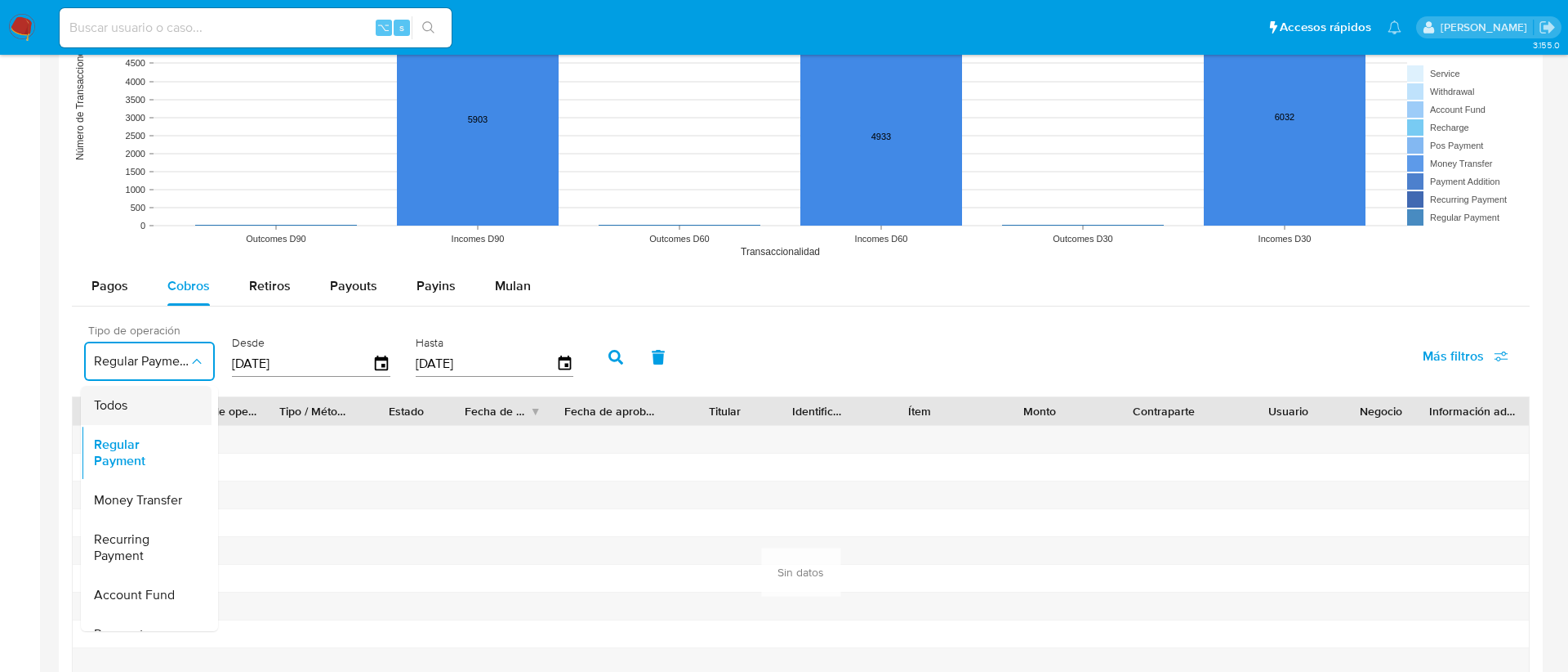
click at [171, 413] on div "Todos" at bounding box center [141, 405] width 95 height 39
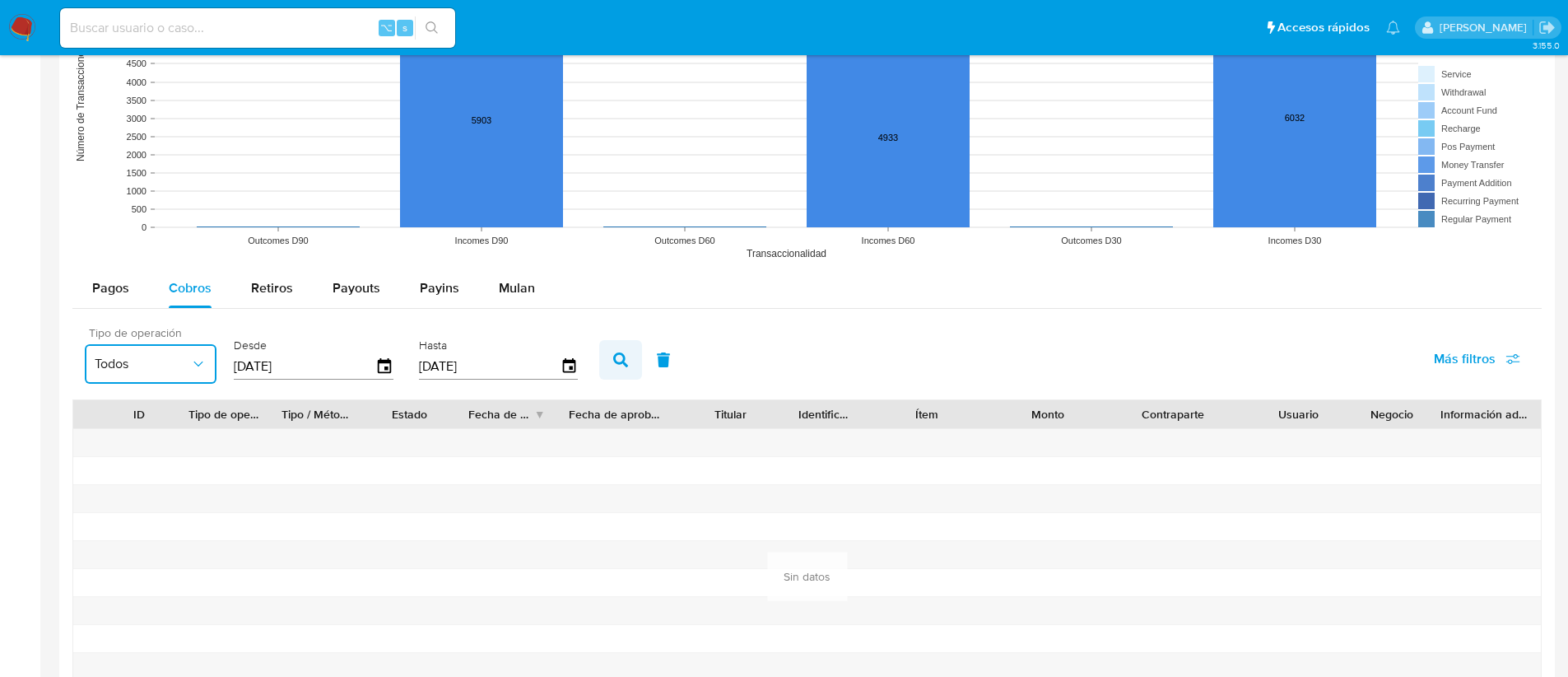
click at [615, 369] on button "button" at bounding box center [620, 359] width 42 height 39
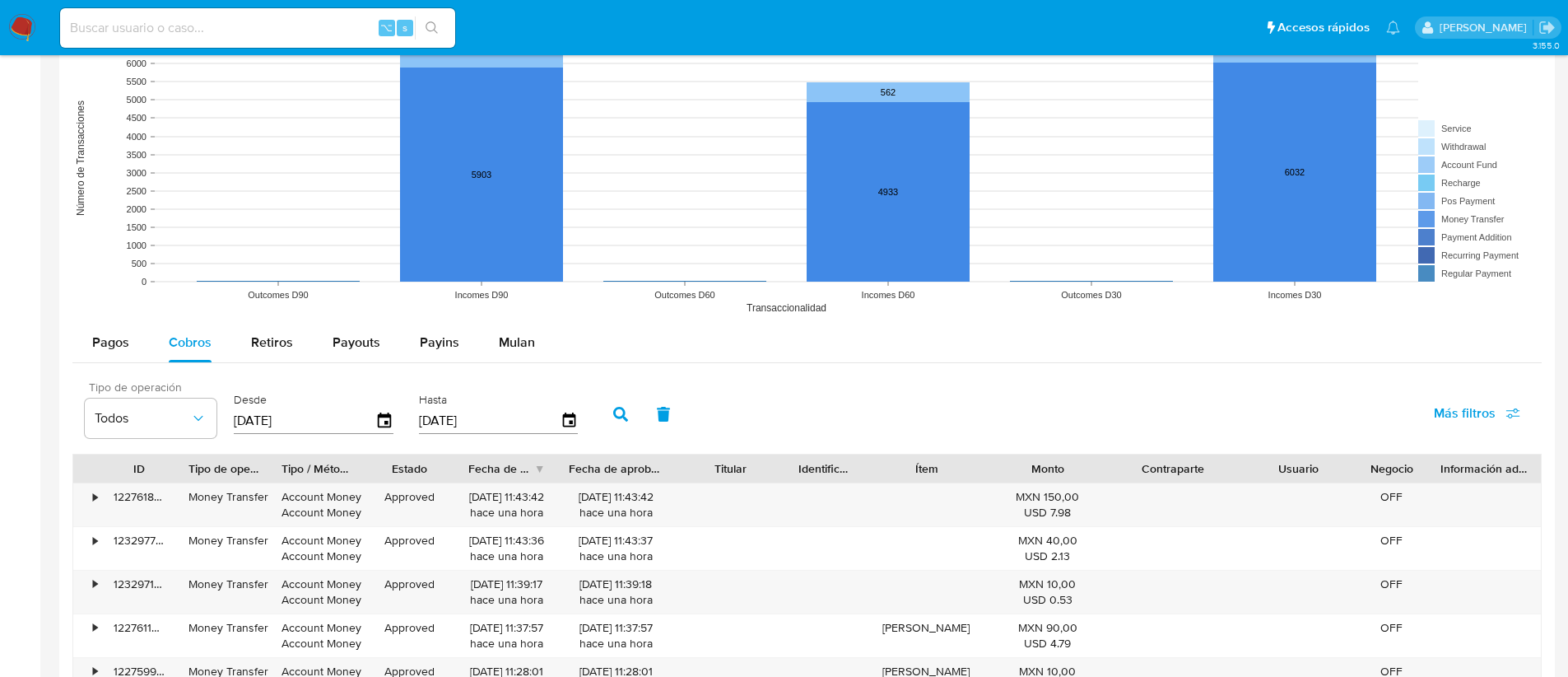
scroll to position [1203, 0]
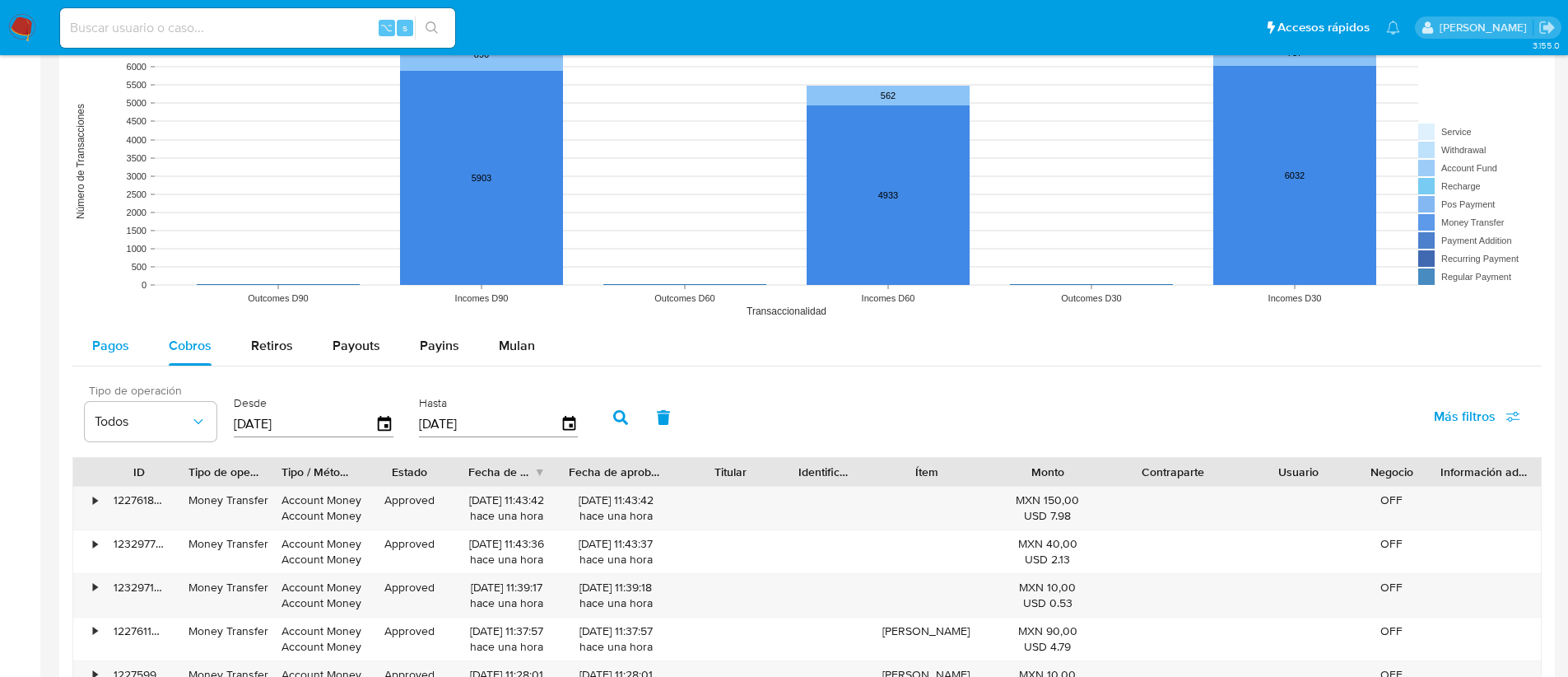
click at [109, 355] on div "Pagos" at bounding box center [111, 345] width 37 height 39
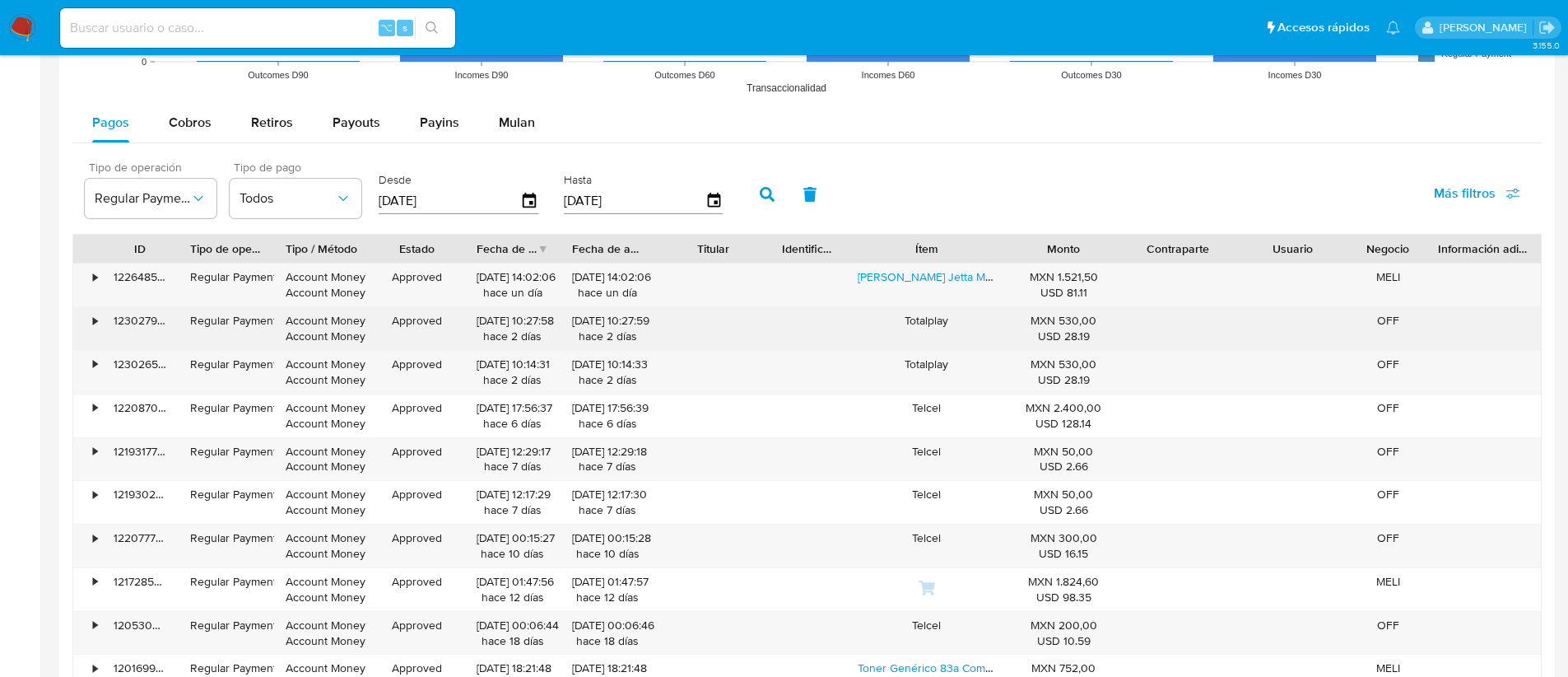
scroll to position [1496, 0]
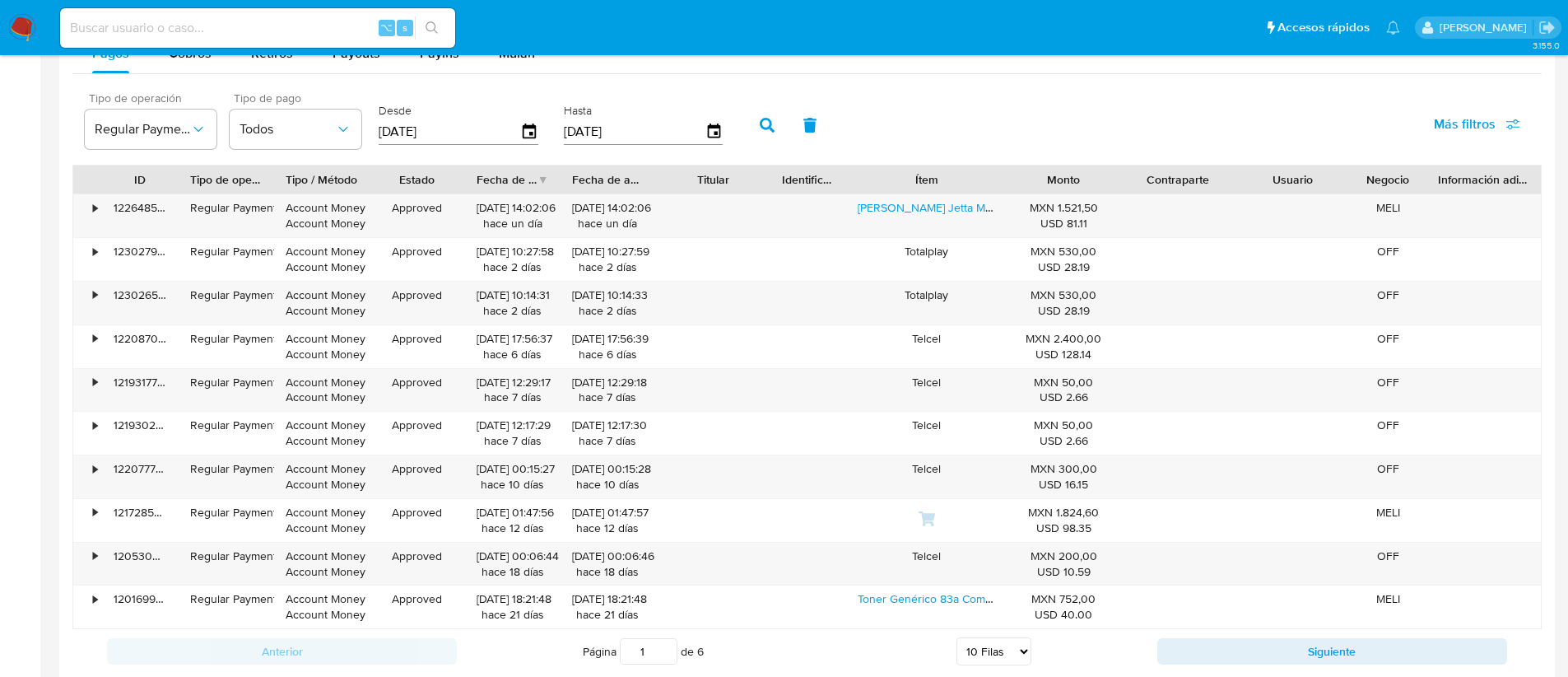
click at [659, 184] on div at bounding box center [655, 180] width 30 height 28
click at [117, 134] on span "Regular Payment" at bounding box center [142, 129] width 96 height 17
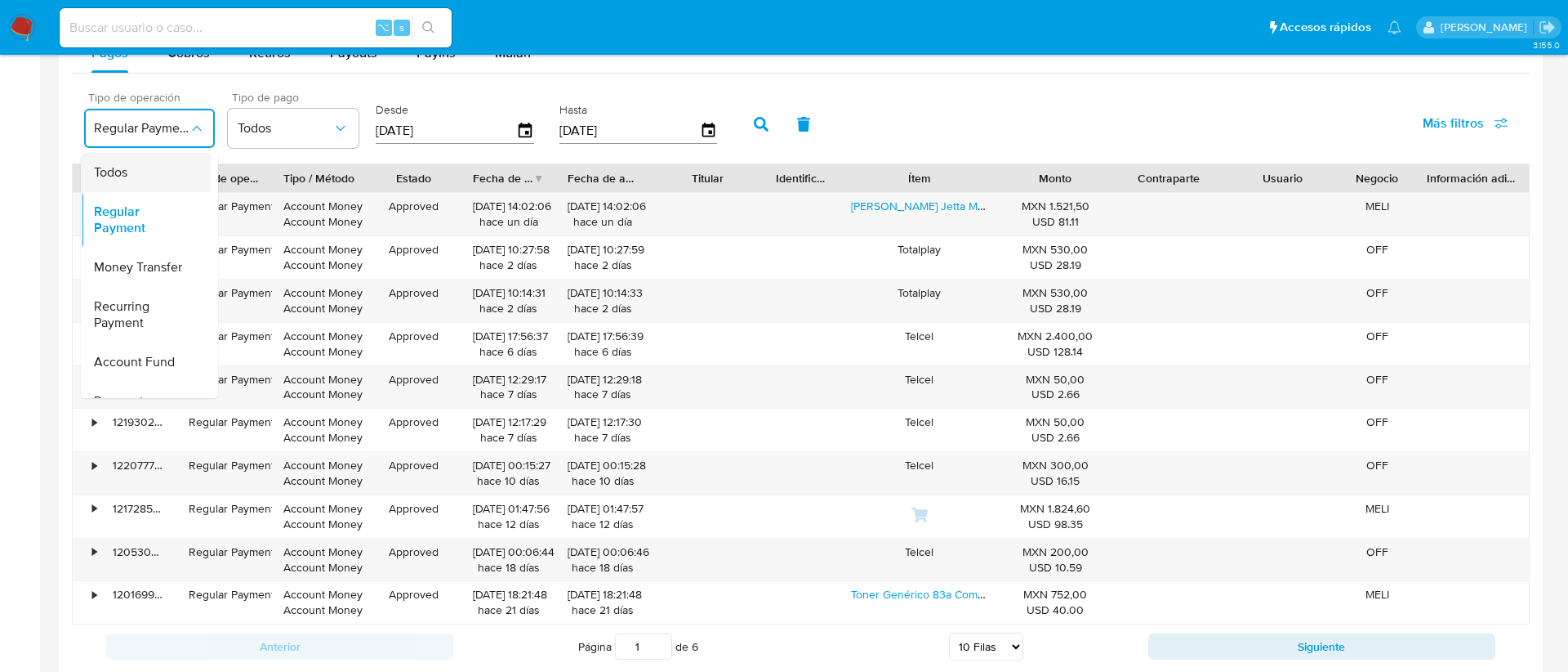
click at [133, 165] on div "Todos" at bounding box center [141, 172] width 95 height 39
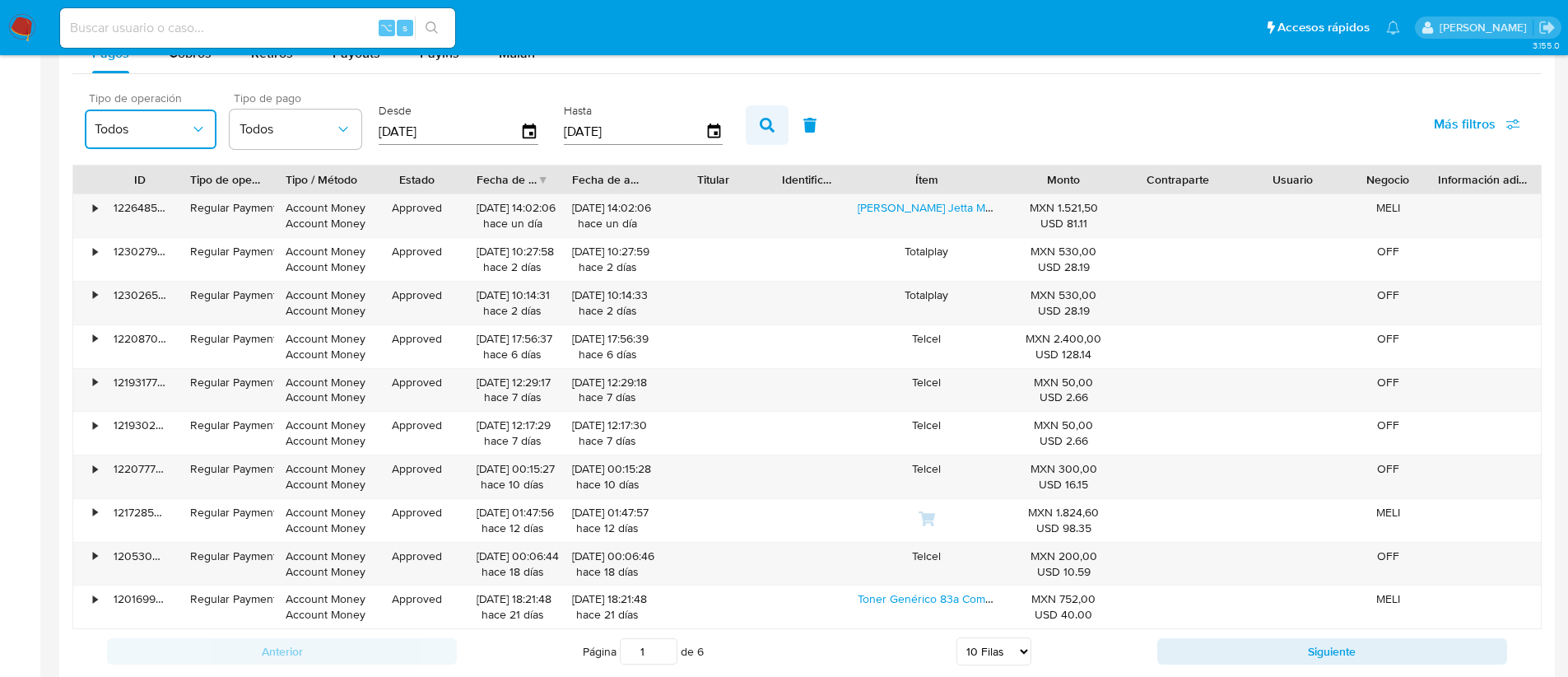
click at [770, 130] on button "button" at bounding box center [767, 124] width 42 height 39
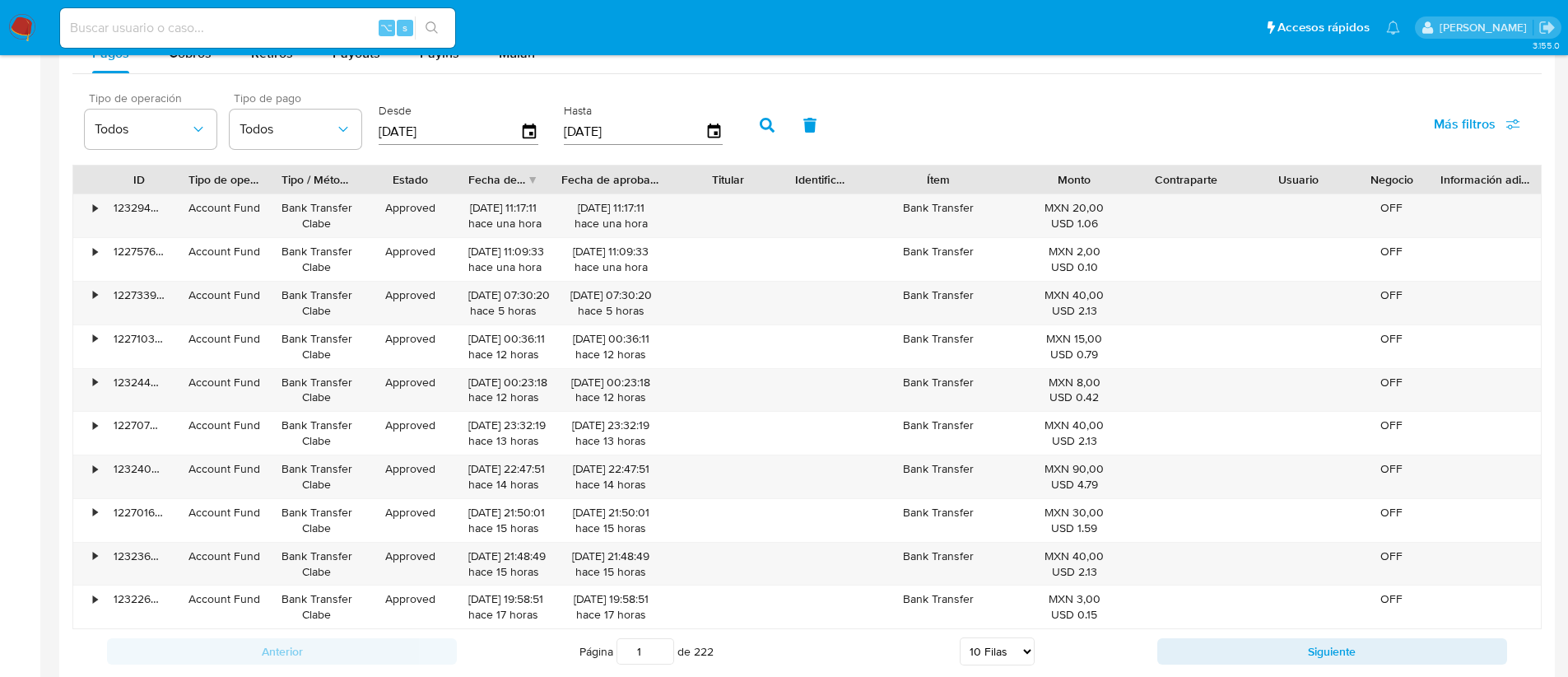
drag, startPoint x: 660, startPoint y: 175, endPoint x: 683, endPoint y: 179, distance: 23.3
click at [683, 179] on div at bounding box center [672, 180] width 30 height 28
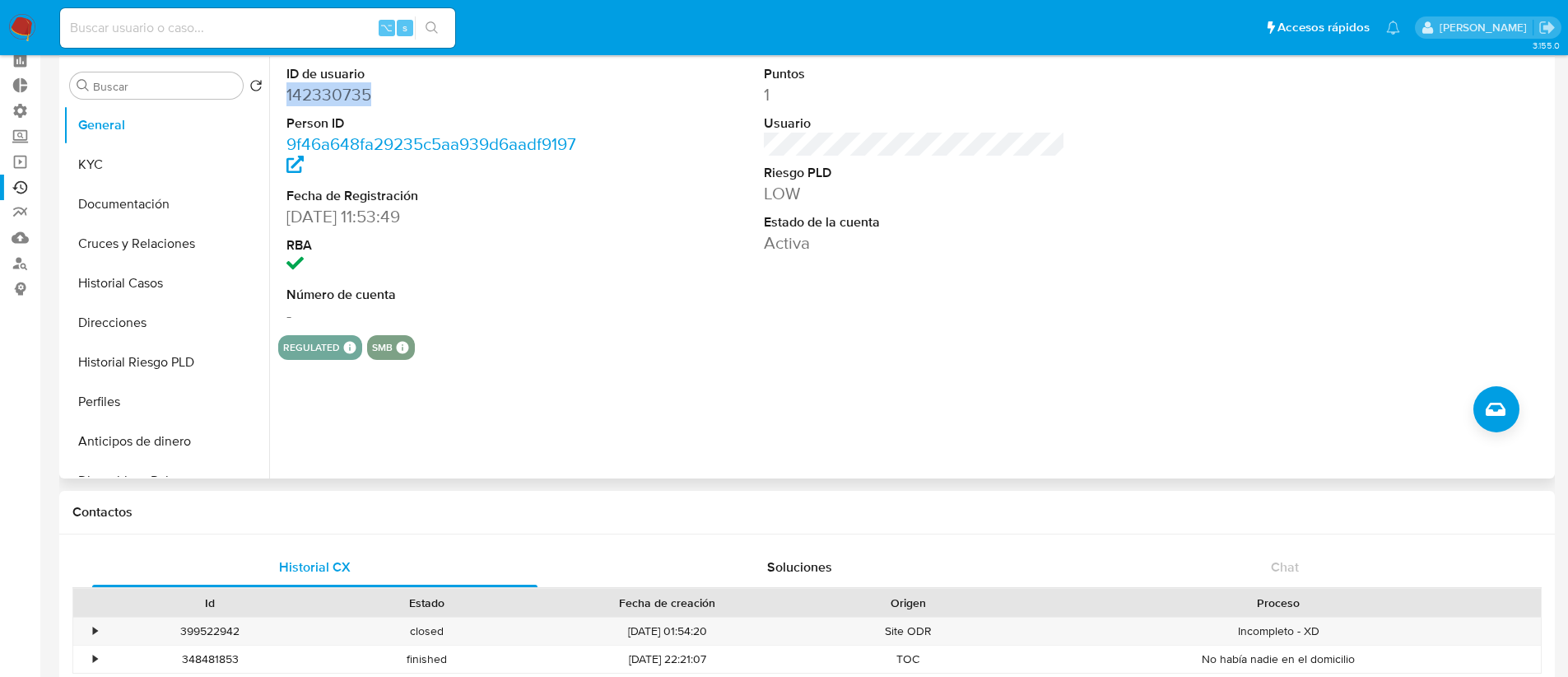
scroll to position [0, 0]
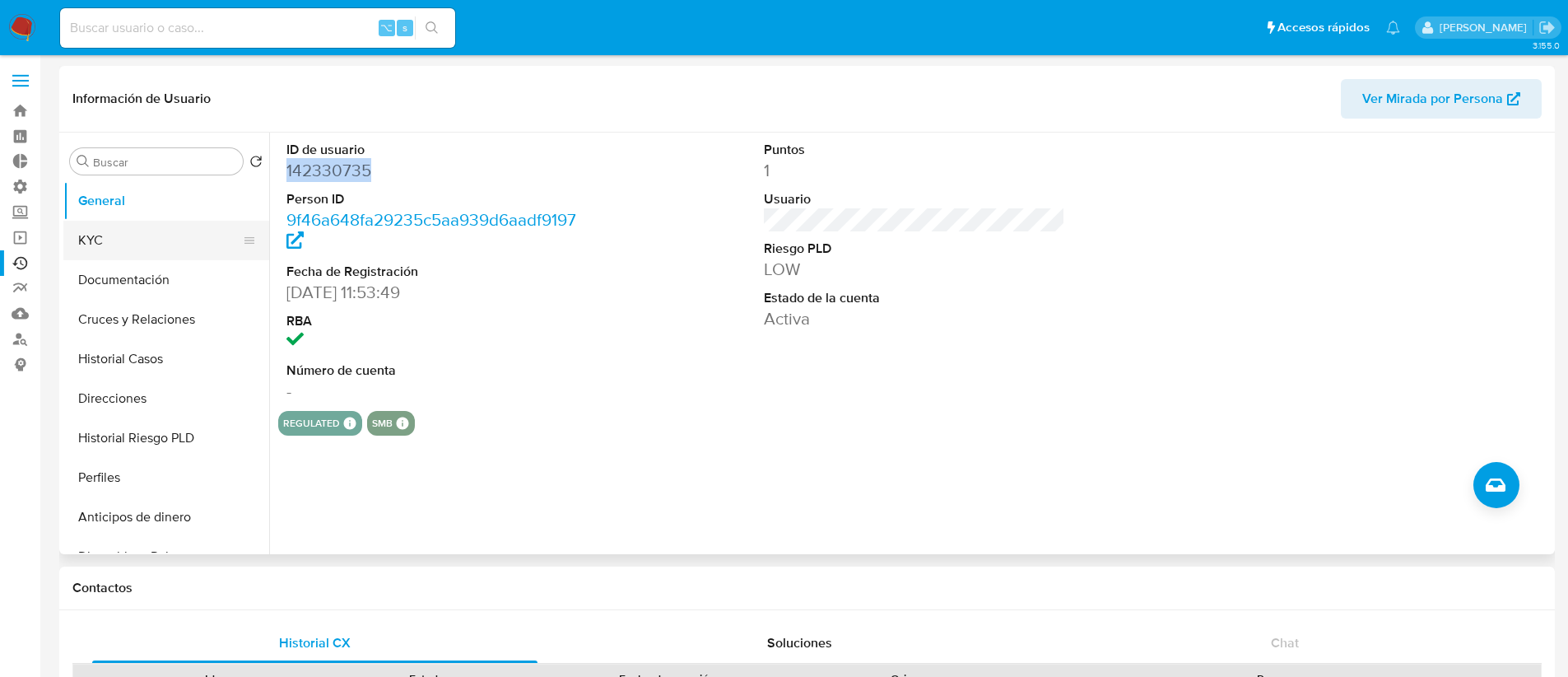
click at [147, 248] on button "KYC" at bounding box center [159, 240] width 192 height 39
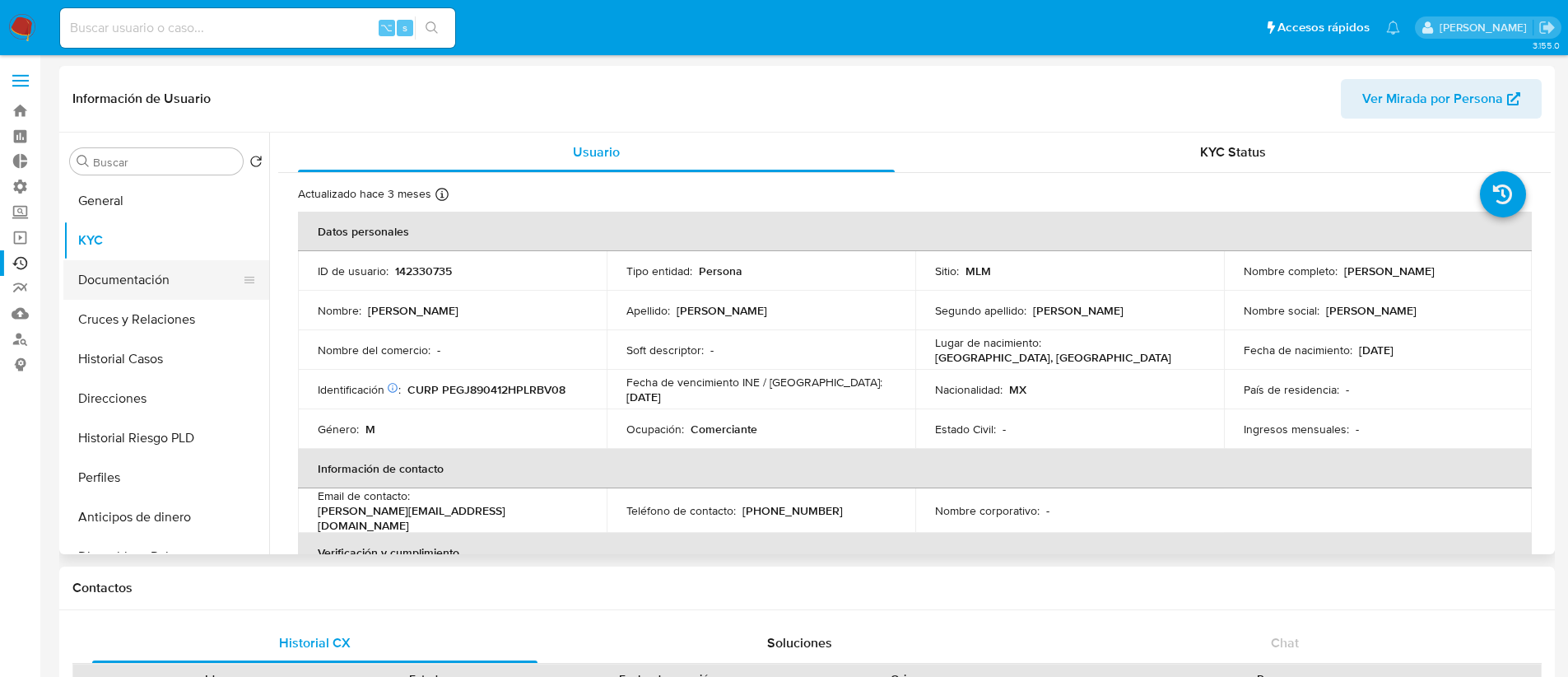
click at [151, 285] on button "Documentación" at bounding box center [159, 279] width 192 height 39
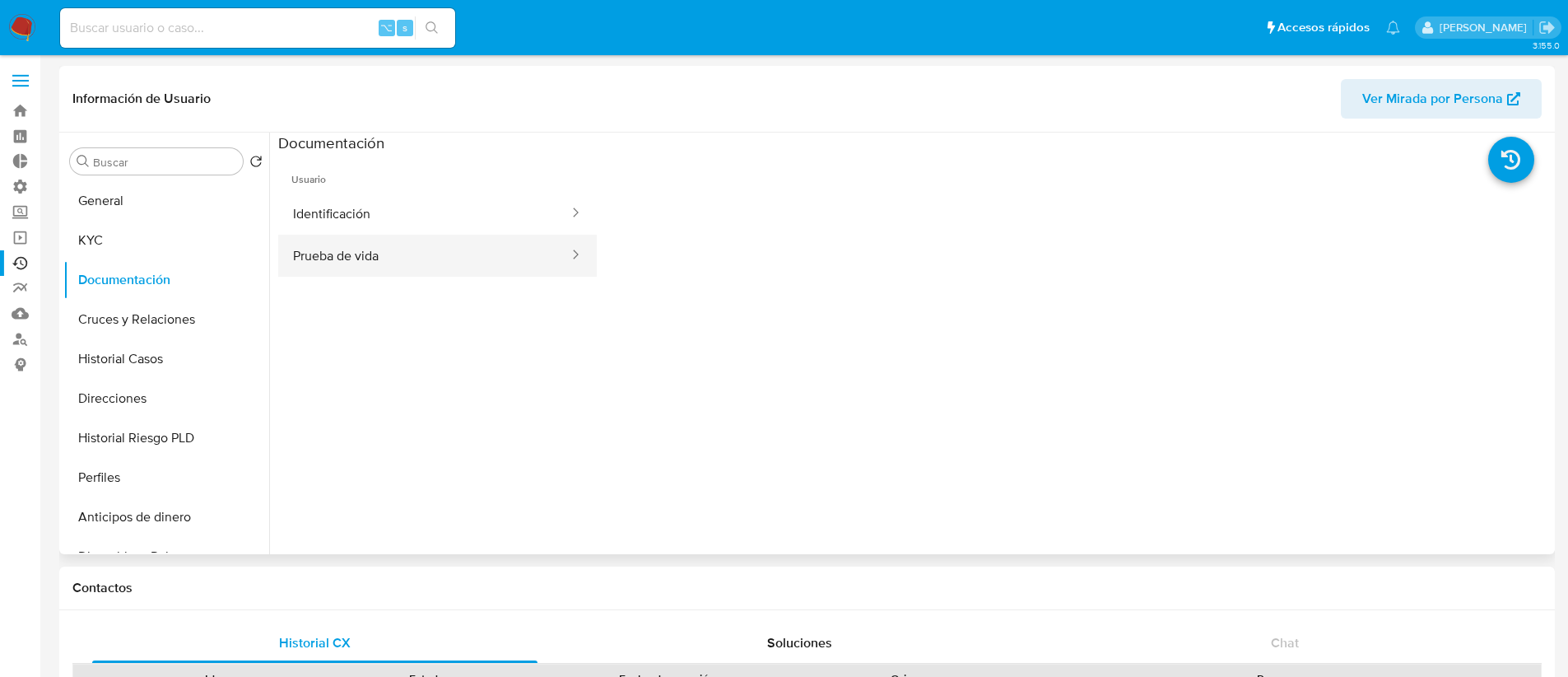
click at [323, 272] on button "Prueba de vida" at bounding box center [424, 256] width 292 height 42
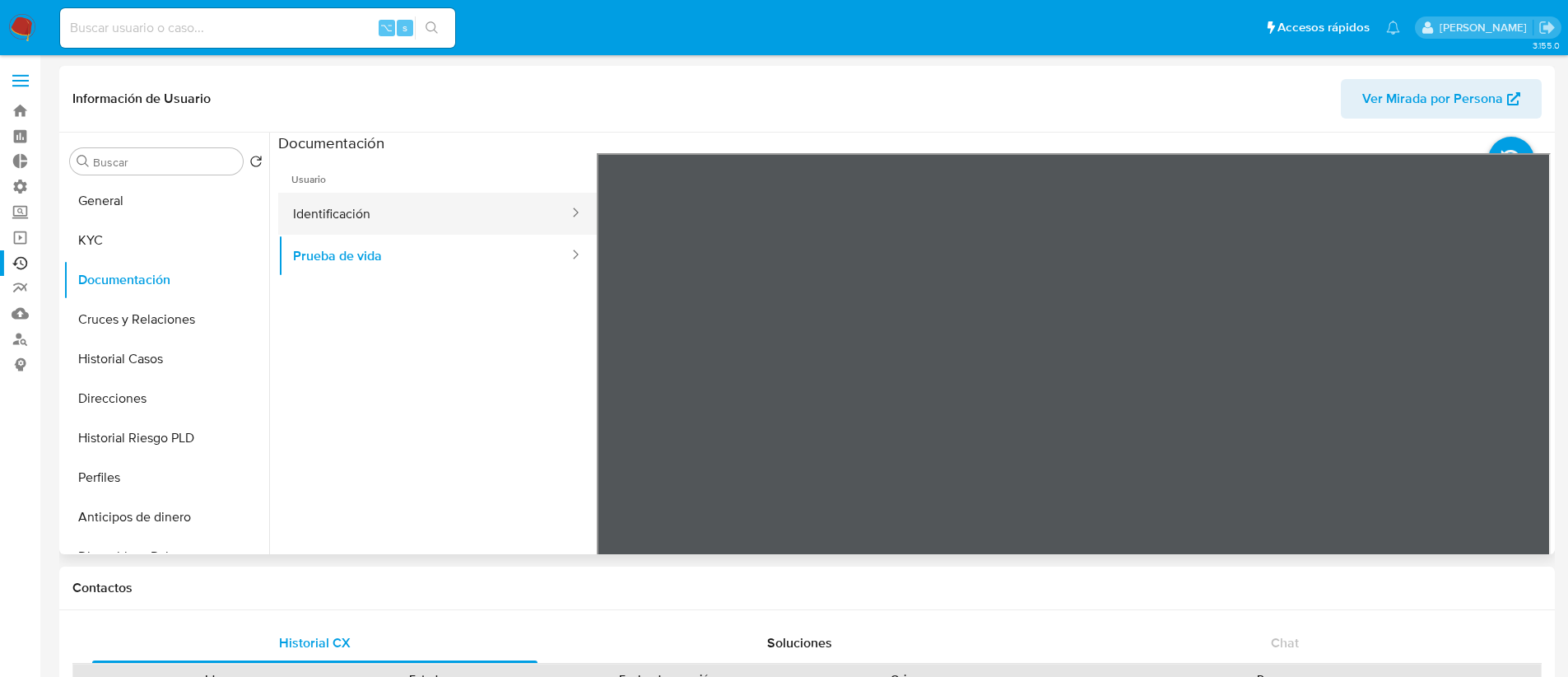
click at [417, 211] on button "Identificación" at bounding box center [424, 213] width 292 height 42
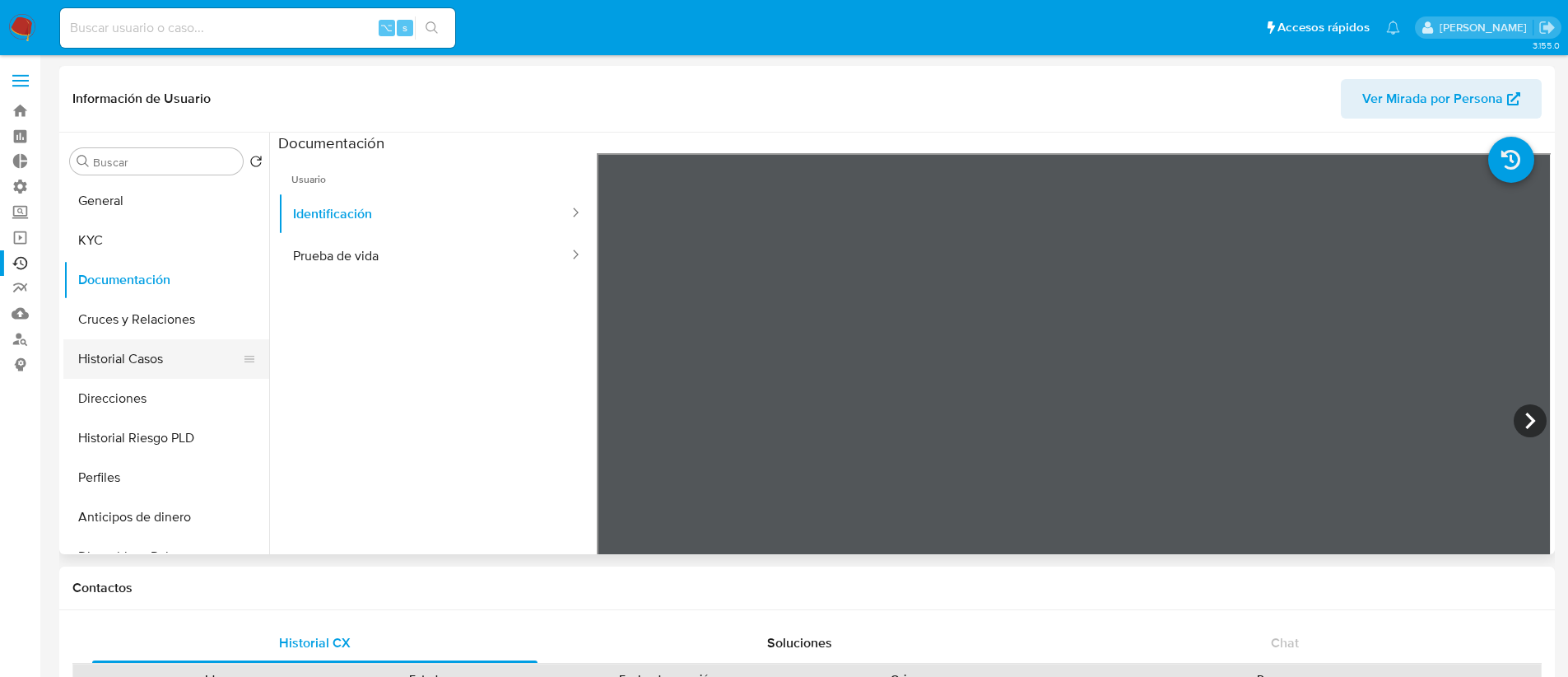
click at [169, 354] on button "Historial Casos" at bounding box center [159, 359] width 192 height 39
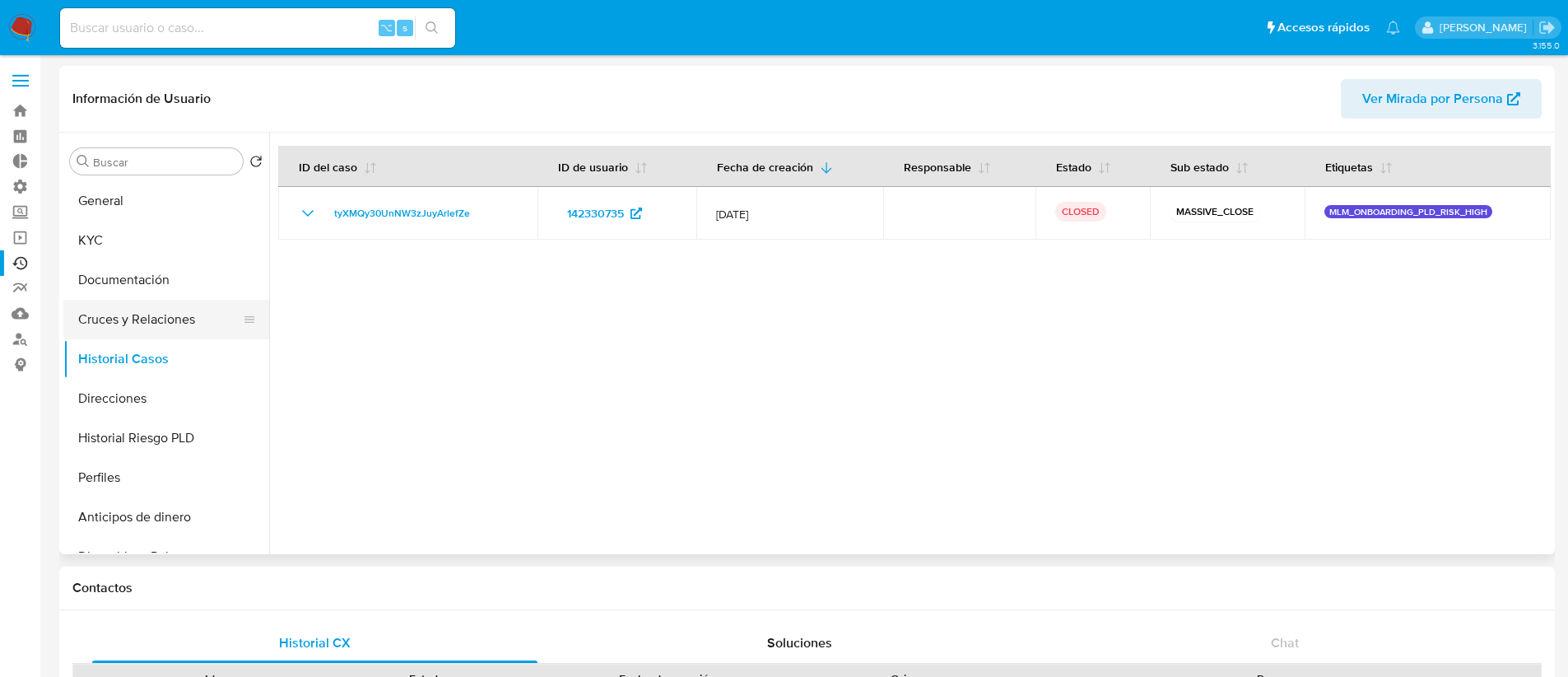
click at [191, 317] on button "Cruces y Relaciones" at bounding box center [159, 319] width 192 height 39
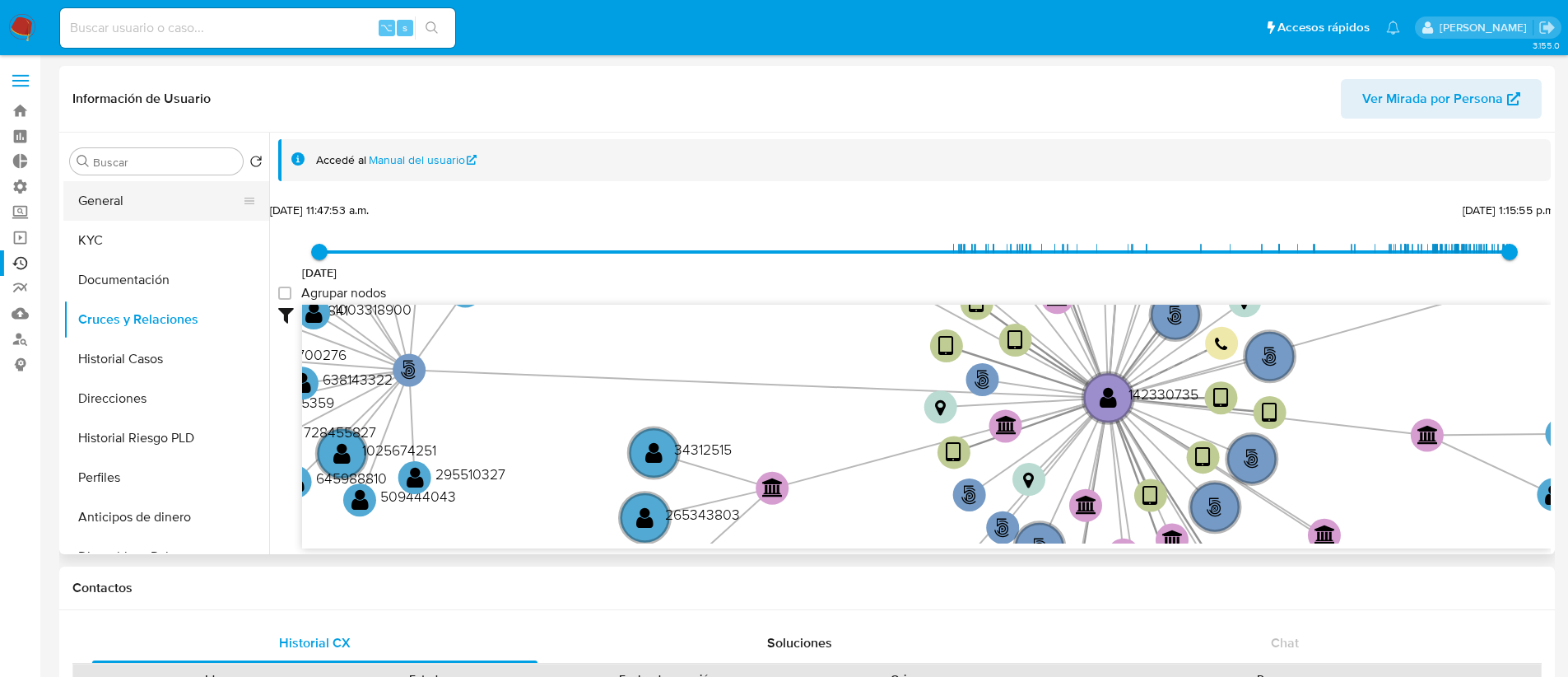
click at [150, 203] on button "General" at bounding box center [159, 200] width 192 height 39
